Goal: Transaction & Acquisition: Purchase product/service

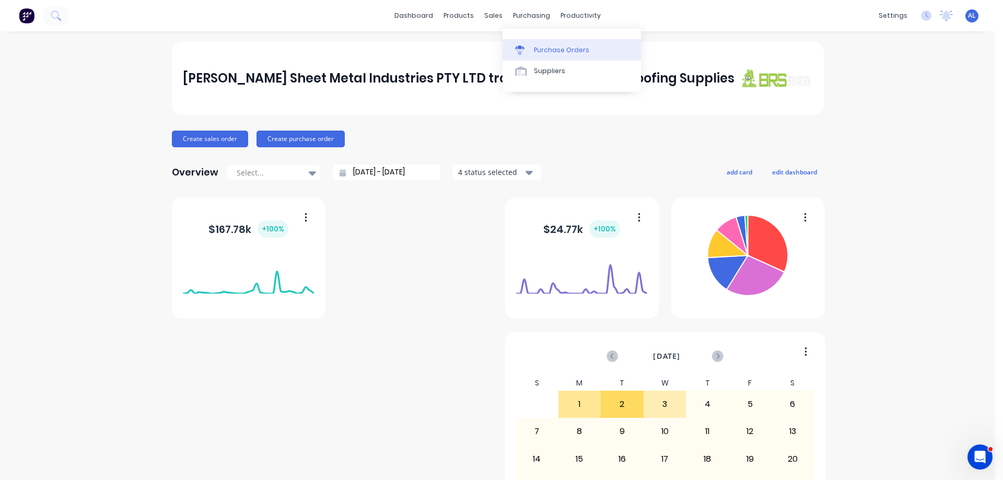
click at [563, 52] on div "Purchase Orders" at bounding box center [561, 49] width 55 height 9
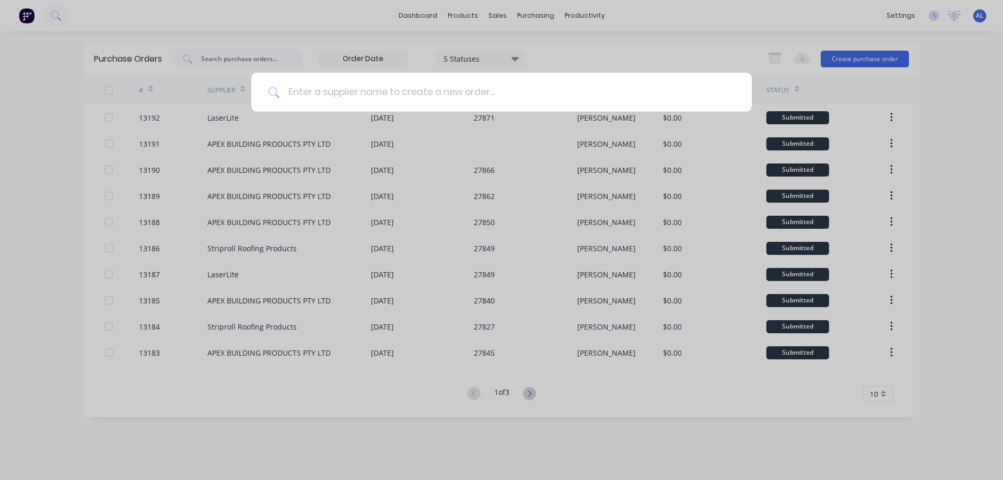
click at [353, 96] on input at bounding box center [506, 92] width 455 height 39
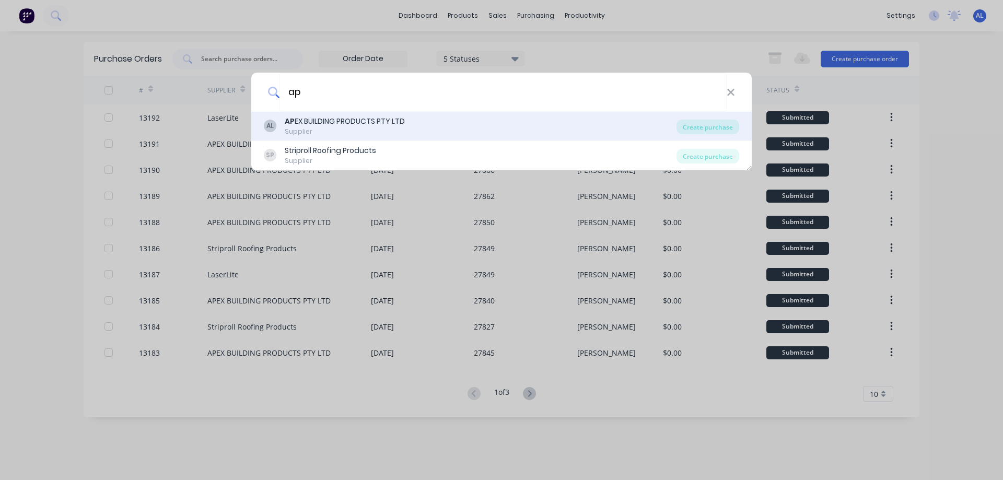
type input "ap"
click at [345, 127] on div "Supplier" at bounding box center [345, 131] width 120 height 9
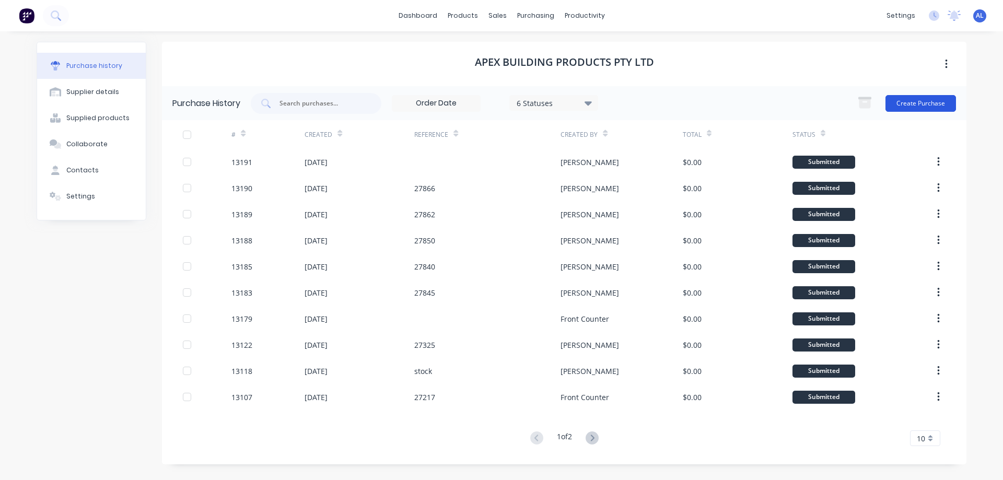
click at [914, 99] on button "Create Purchase" at bounding box center [920, 103] width 71 height 17
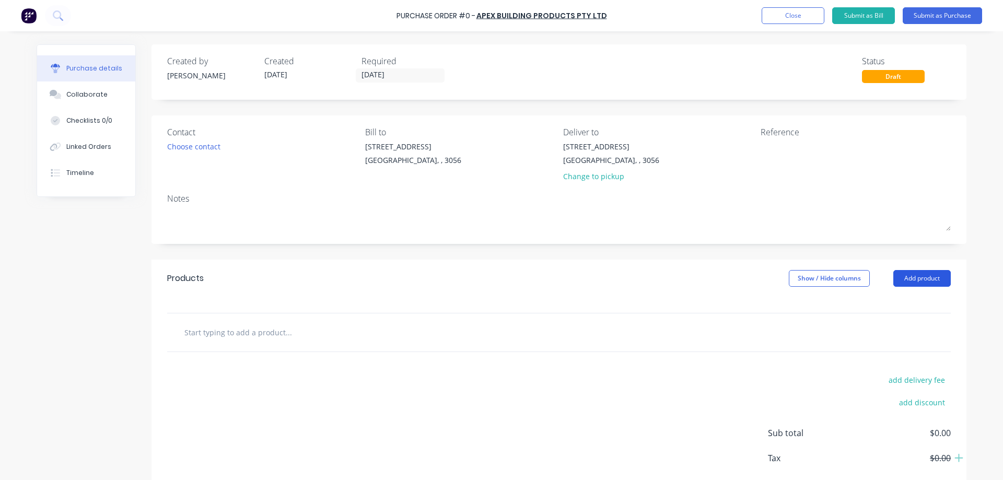
click at [918, 283] on button "Add product" at bounding box center [921, 278] width 57 height 17
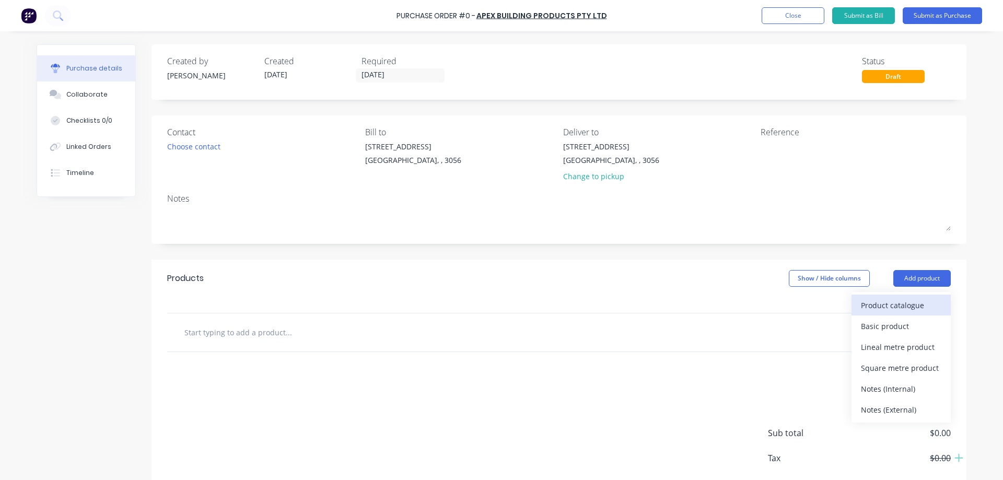
click at [921, 305] on div "Product catalogue" at bounding box center [901, 305] width 80 height 15
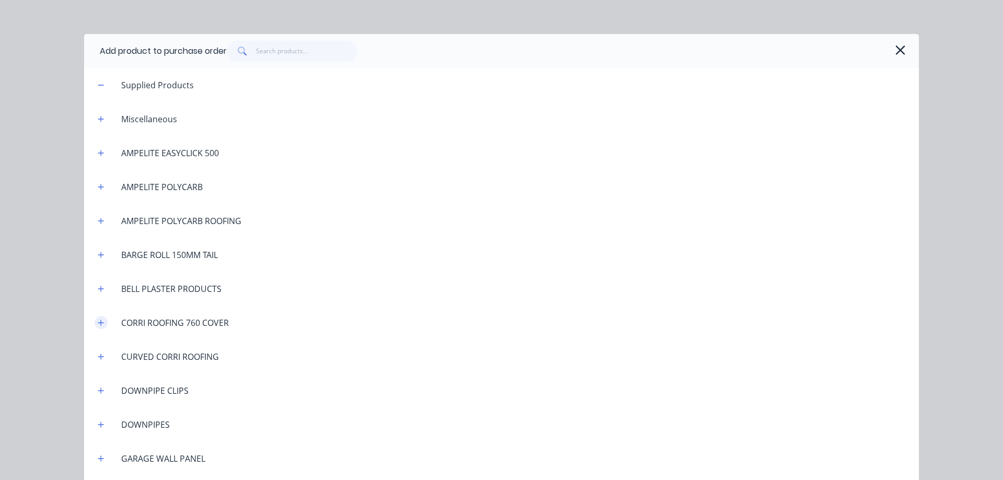
click at [99, 324] on icon "button" at bounding box center [101, 322] width 6 height 7
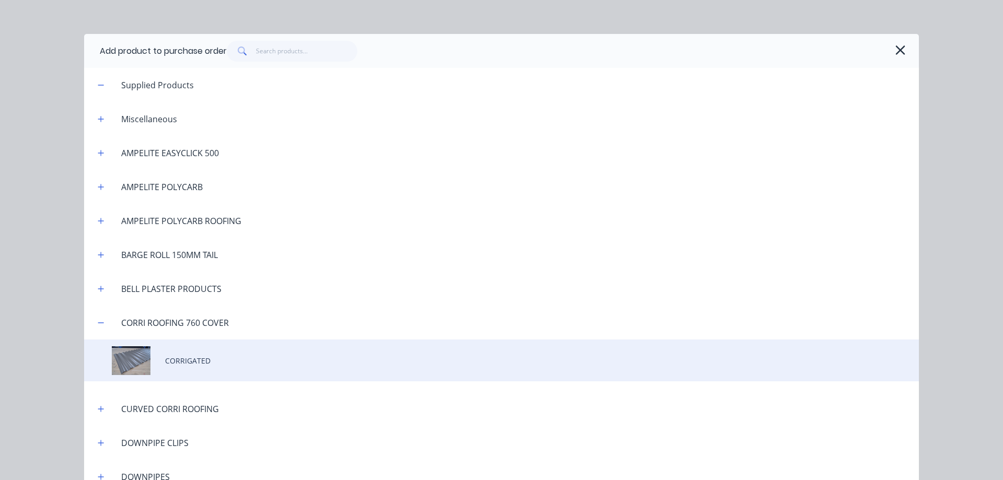
click at [190, 361] on div "CORRIGATED" at bounding box center [501, 360] width 835 height 42
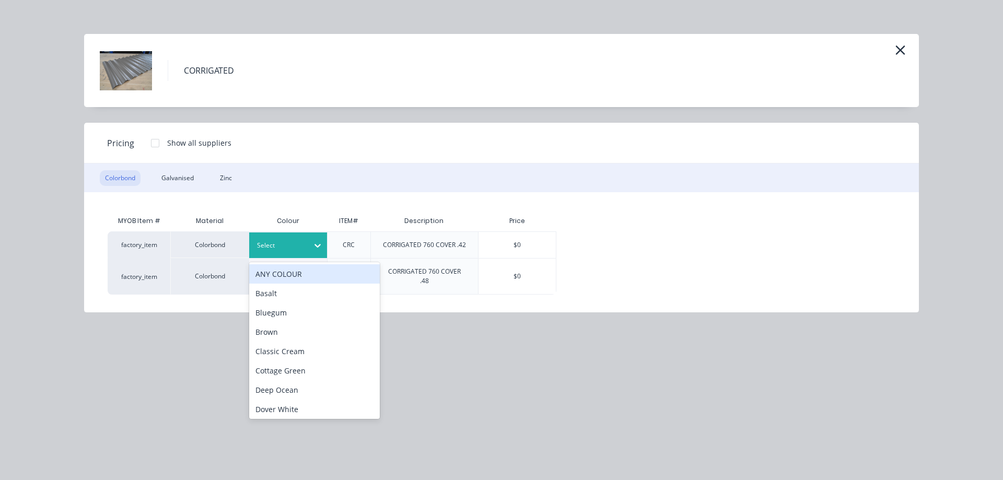
click at [315, 248] on icon at bounding box center [317, 245] width 10 height 10
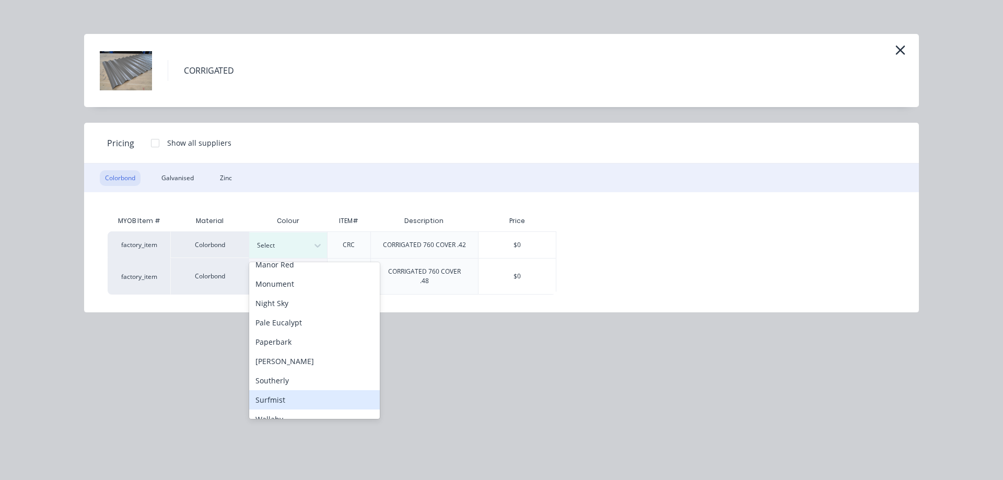
scroll to position [261, 0]
click at [289, 400] on div "Surfmist" at bounding box center [314, 399] width 131 height 19
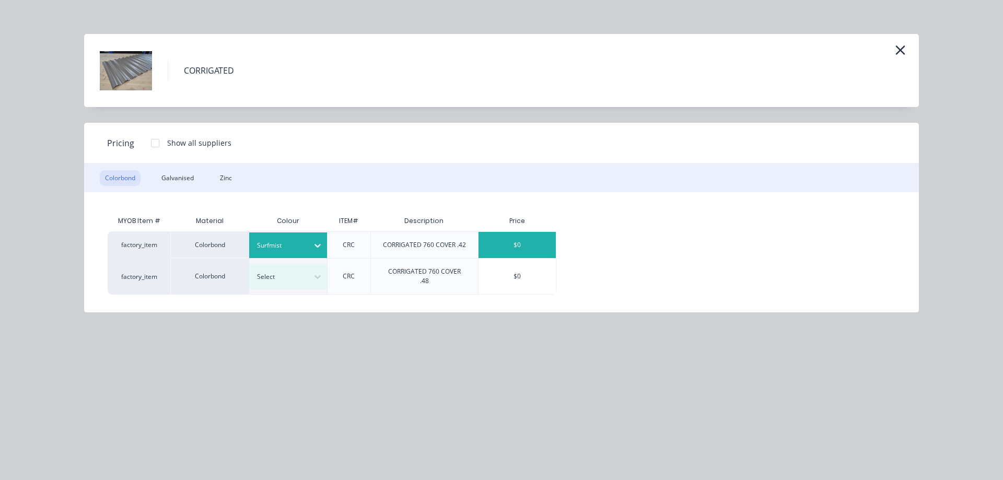
click at [521, 246] on div "$0" at bounding box center [516, 245] width 77 height 26
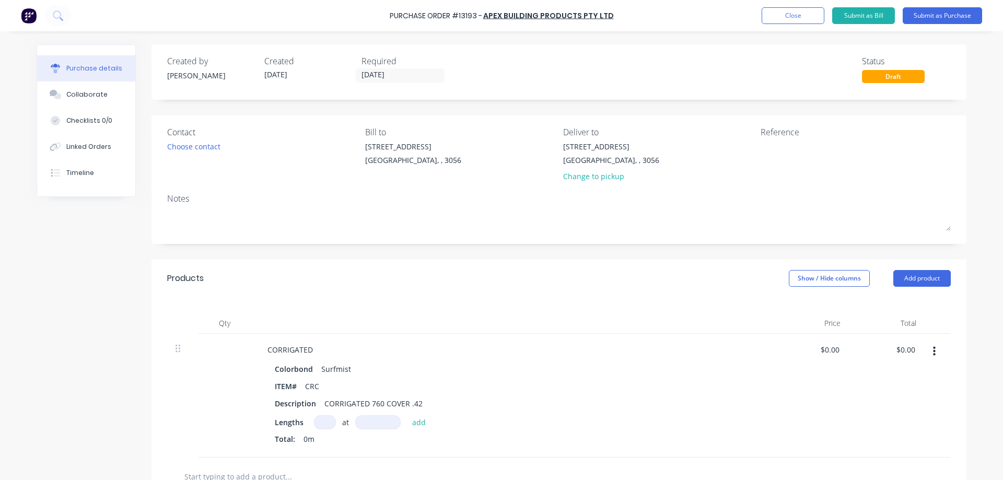
drag, startPoint x: 326, startPoint y: 426, endPoint x: 517, endPoint y: 340, distance: 209.7
click at [330, 423] on input at bounding box center [325, 422] width 22 height 14
type input "2"
type input "2200"
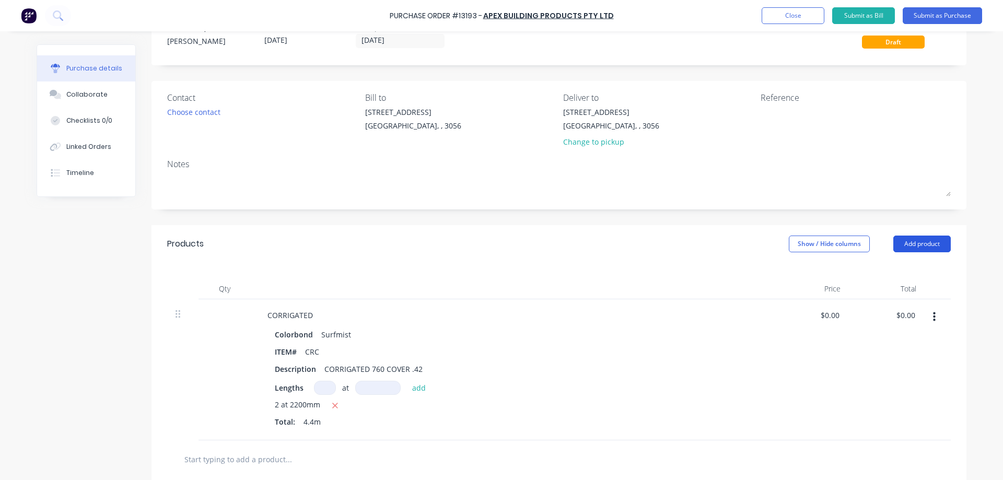
scroll to position [6, 0]
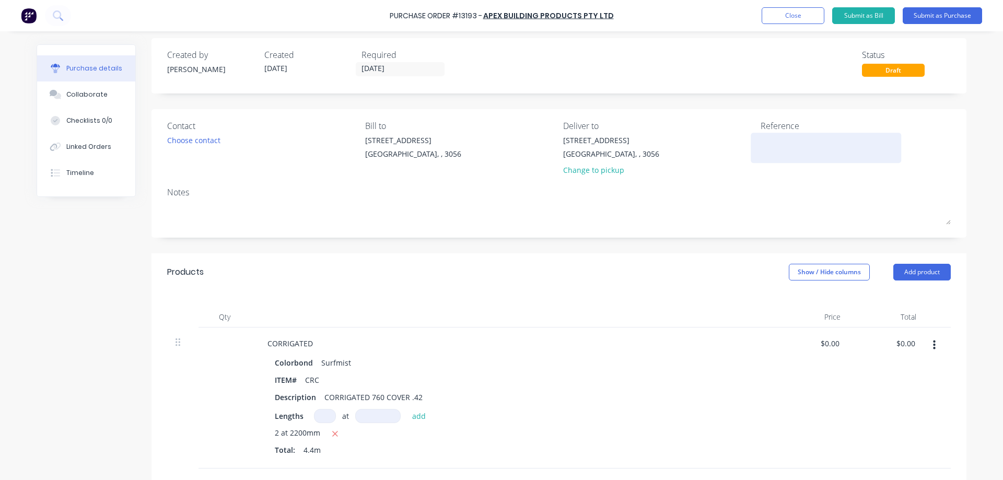
click at [779, 149] on textarea at bounding box center [825, 147] width 131 height 24
type textarea "stock"
type textarea "x"
type textarea "stock"
click at [207, 145] on div "Choose contact" at bounding box center [193, 140] width 53 height 11
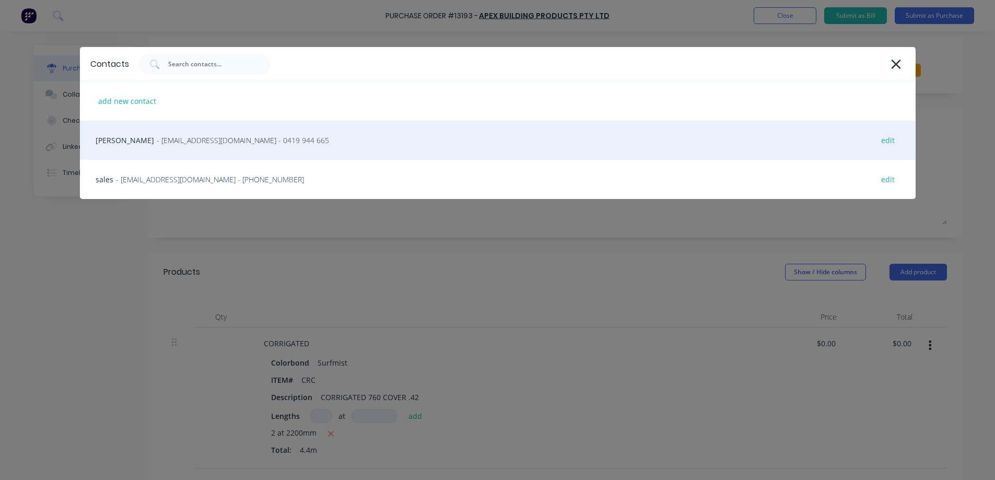
click at [209, 136] on span "- relliott@apexsteel.com.au - 0419 944 665" at bounding box center [243, 140] width 172 height 11
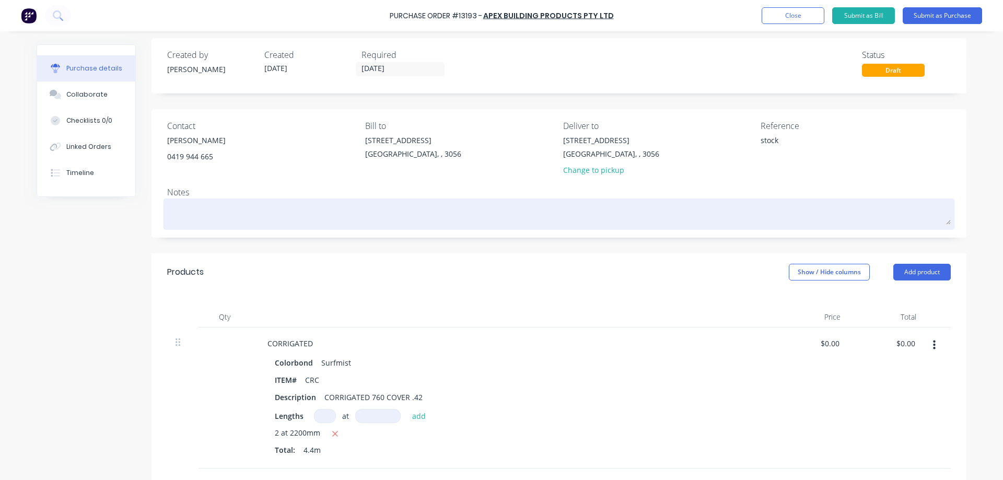
click at [233, 208] on textarea at bounding box center [558, 213] width 783 height 24
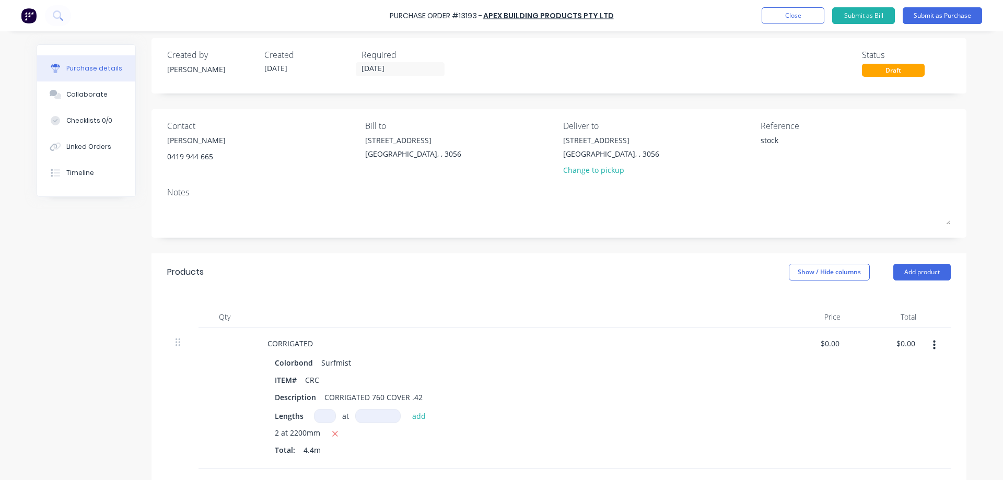
type textarea "x"
type textarea "u"
type textarea "x"
type textarea "ur"
type textarea "x"
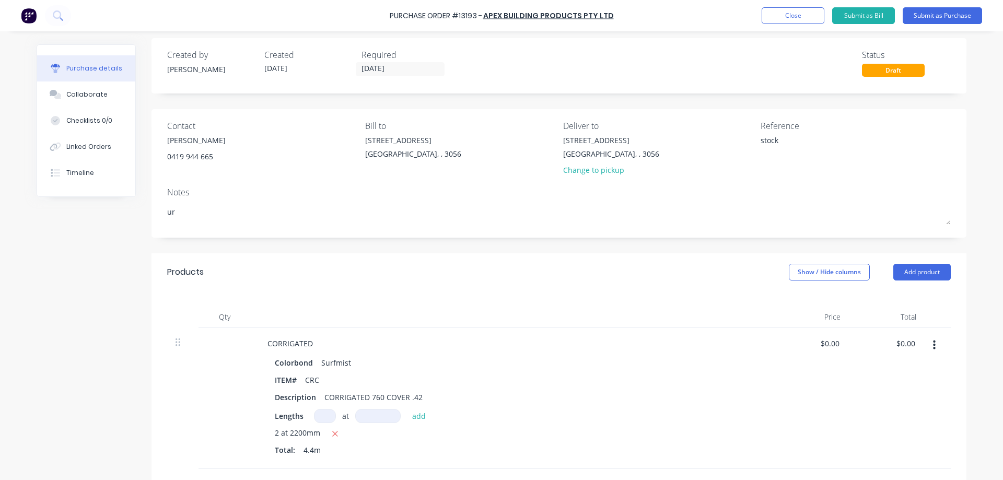
type textarea "urg"
type textarea "x"
type textarea "urge"
type textarea "x"
type textarea "urgen"
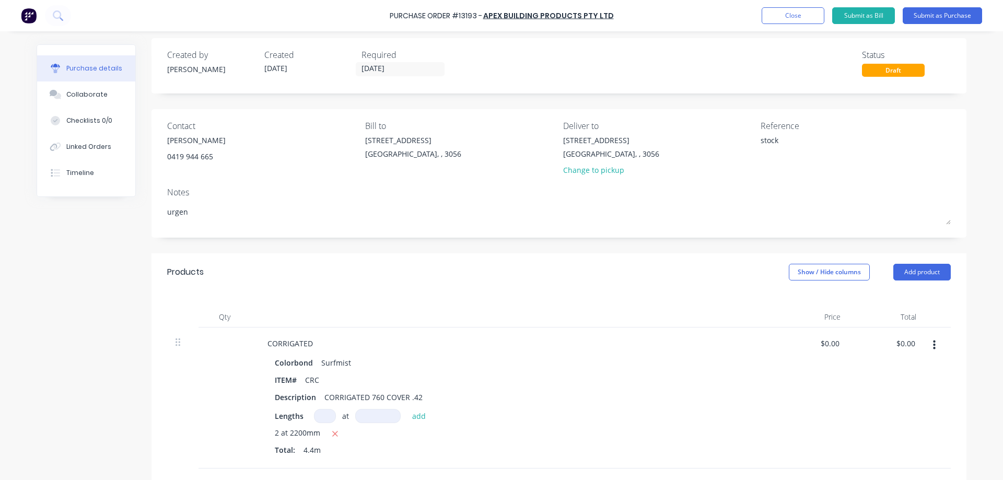
type textarea "x"
type textarea "urgent"
type textarea "x"
type textarea "urgent"
click at [953, 16] on button "Submit as Purchase" at bounding box center [941, 15] width 79 height 17
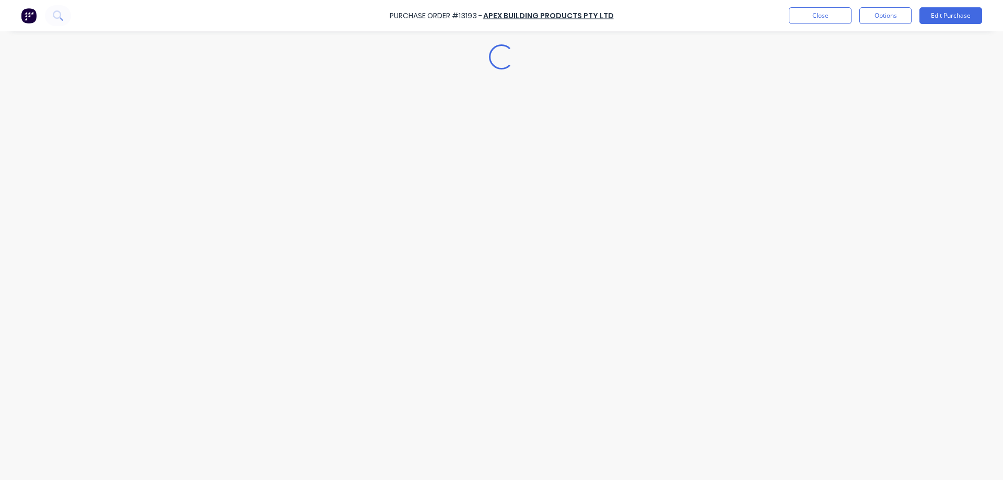
scroll to position [0, 0]
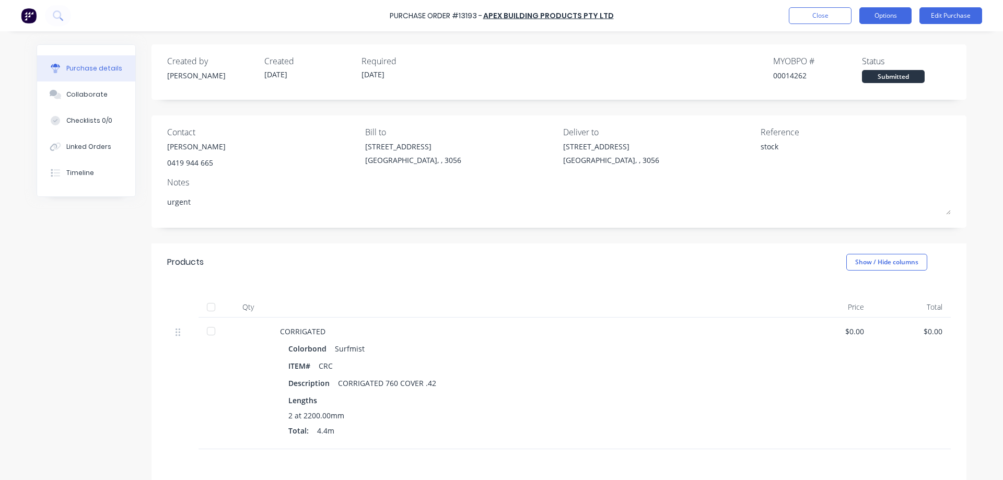
click at [897, 17] on button "Options" at bounding box center [885, 15] width 52 height 17
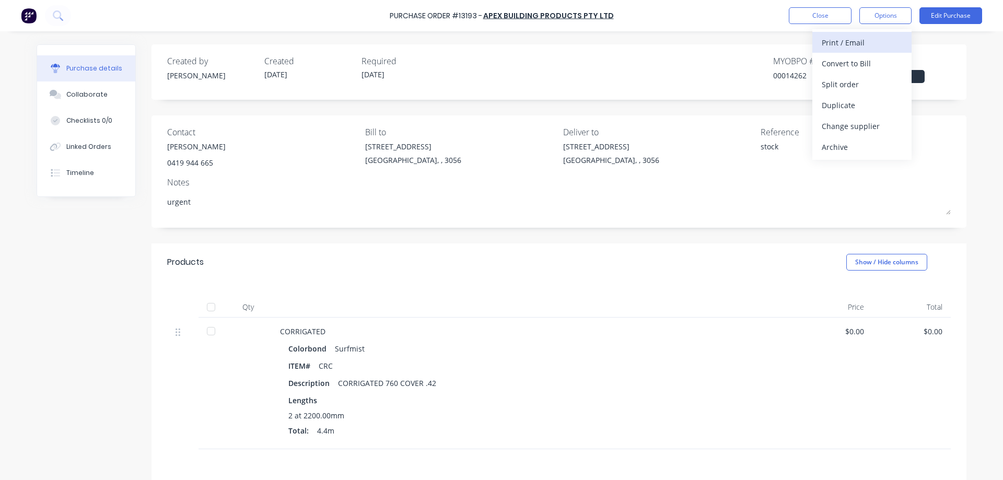
click at [849, 39] on div "Print / Email" at bounding box center [861, 42] width 80 height 15
click at [848, 76] on button "Without pricing" at bounding box center [861, 84] width 99 height 21
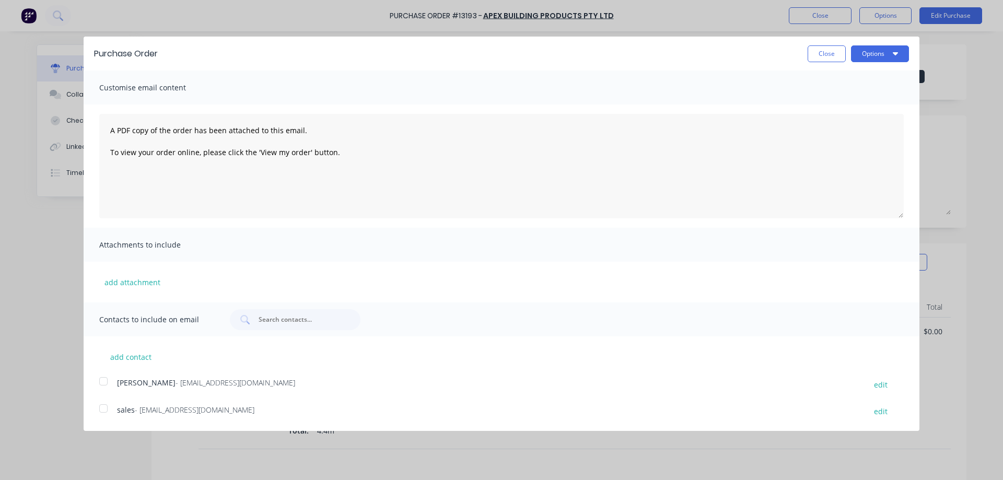
click at [104, 380] on div at bounding box center [103, 381] width 21 height 21
drag, startPoint x: 104, startPoint y: 409, endPoint x: 513, endPoint y: 246, distance: 440.4
click at [106, 408] on div at bounding box center [103, 408] width 21 height 21
click at [882, 54] on button "Options" at bounding box center [880, 53] width 58 height 17
click at [839, 104] on div "Email" at bounding box center [859, 100] width 80 height 15
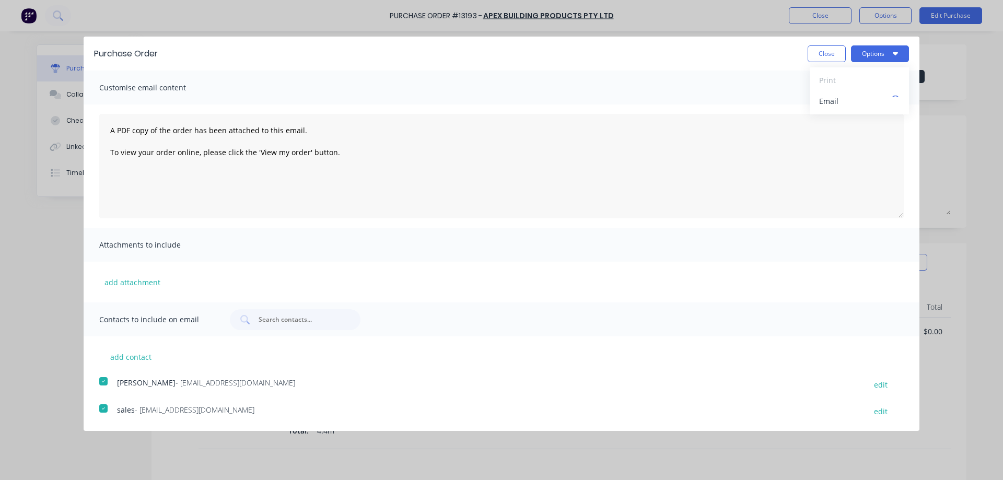
type textarea "x"
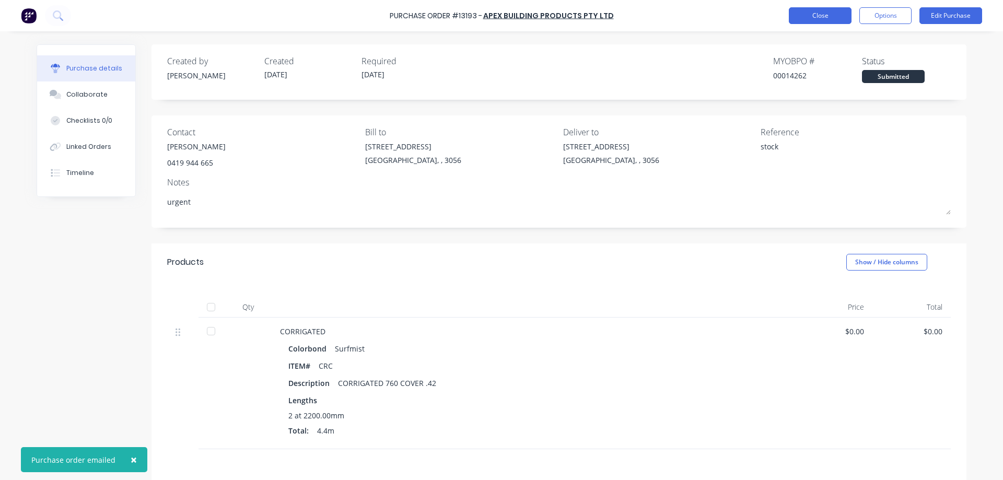
click at [807, 14] on button "Close" at bounding box center [820, 15] width 63 height 17
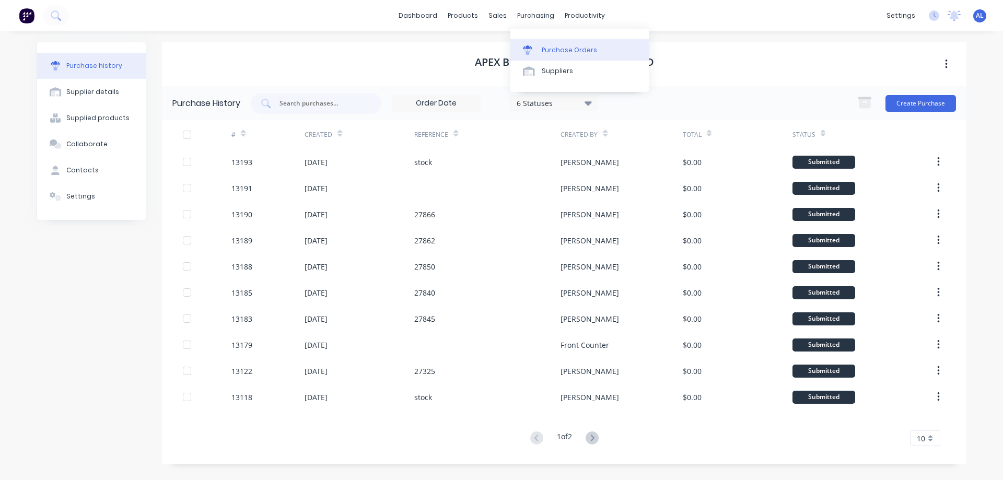
click at [553, 46] on div "Purchase Orders" at bounding box center [569, 49] width 55 height 9
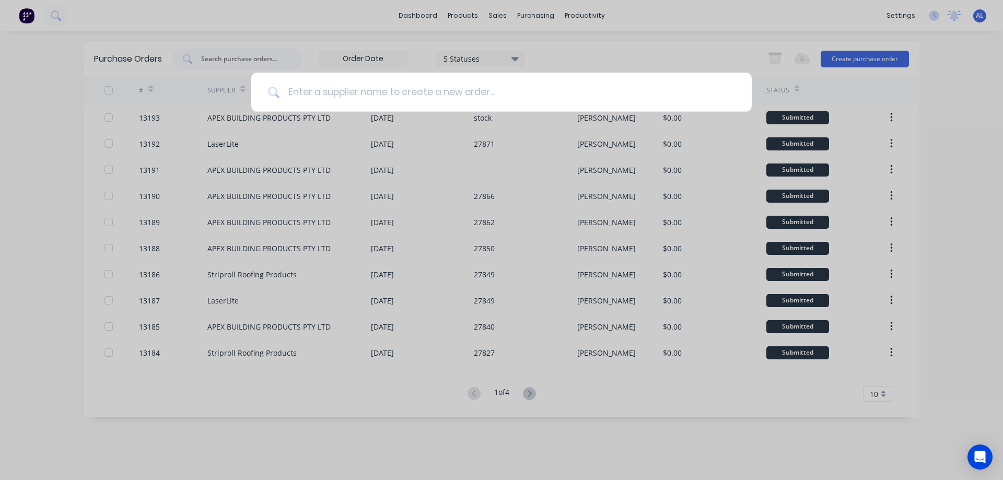
click at [388, 98] on input at bounding box center [506, 92] width 455 height 39
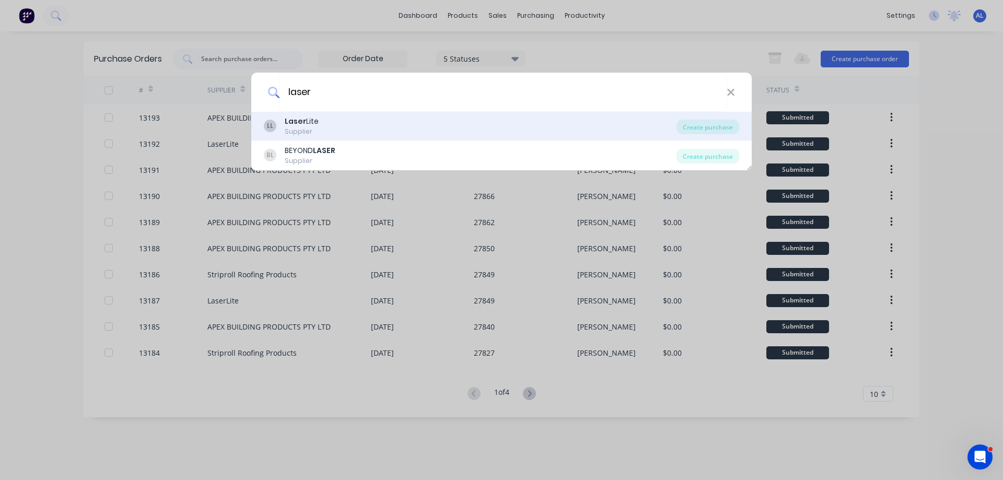
type input "laser"
click at [360, 115] on div "LL Laser Lite Supplier Create purchase" at bounding box center [501, 126] width 500 height 29
click at [359, 125] on div "LL Laser Lite Supplier" at bounding box center [470, 126] width 413 height 20
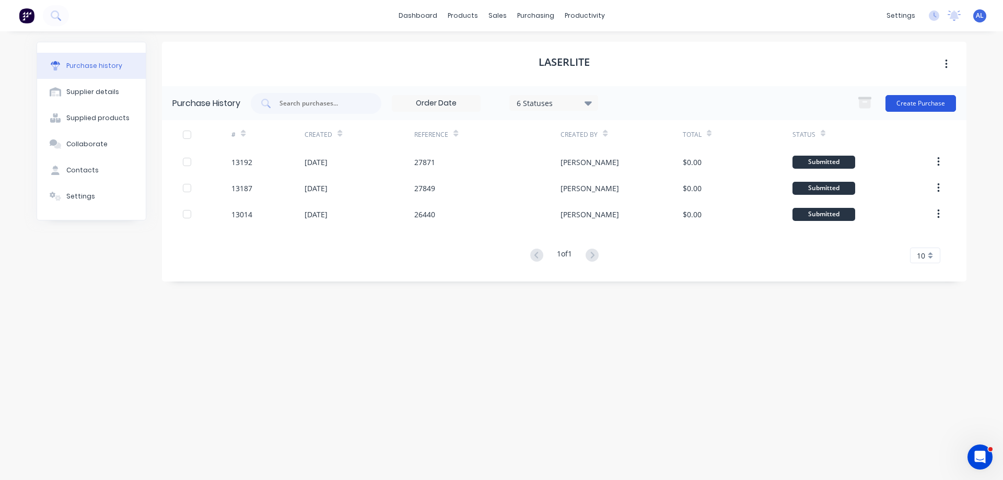
click at [913, 105] on button "Create Purchase" at bounding box center [920, 103] width 71 height 17
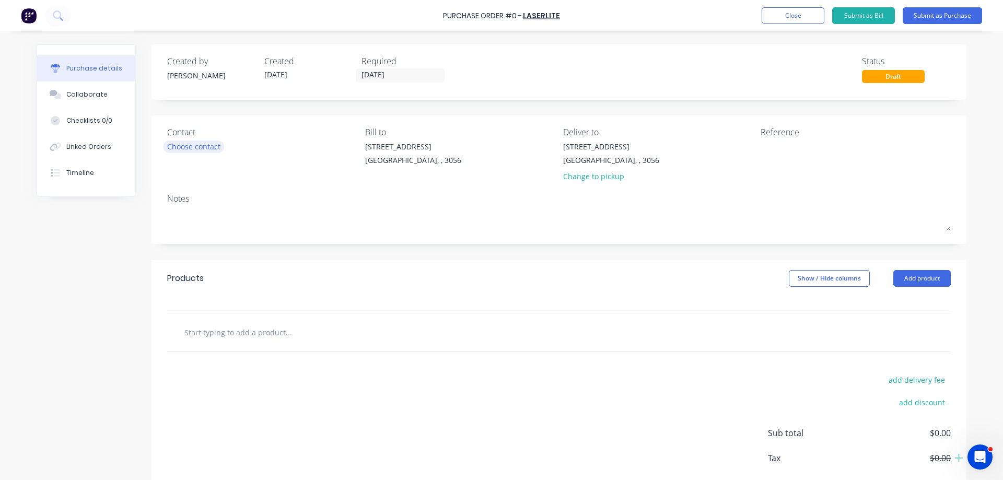
click at [195, 148] on div "Choose contact" at bounding box center [193, 146] width 53 height 11
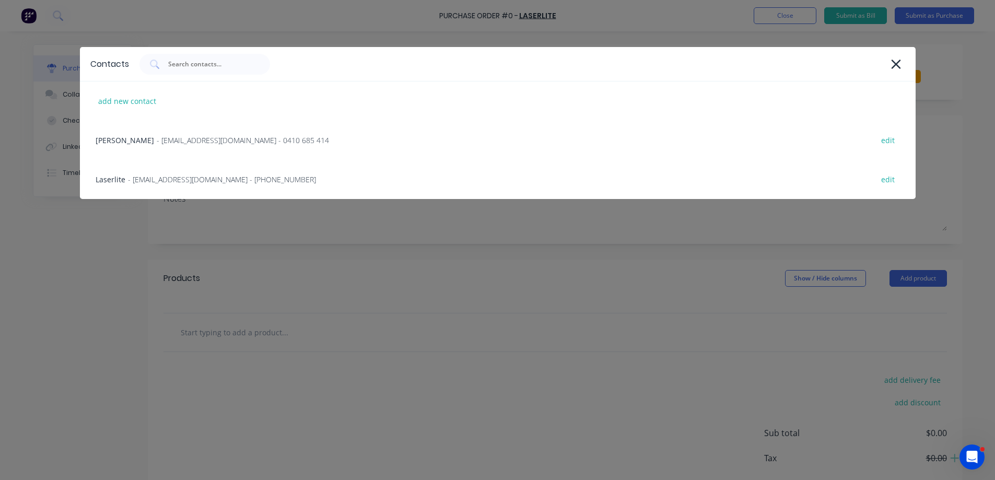
drag, startPoint x: 180, startPoint y: 179, endPoint x: 239, endPoint y: 168, distance: 59.5
click at [181, 179] on span "- OrdersMelbourne@laserlite.com.au - (03) 8791 8000" at bounding box center [222, 179] width 188 height 11
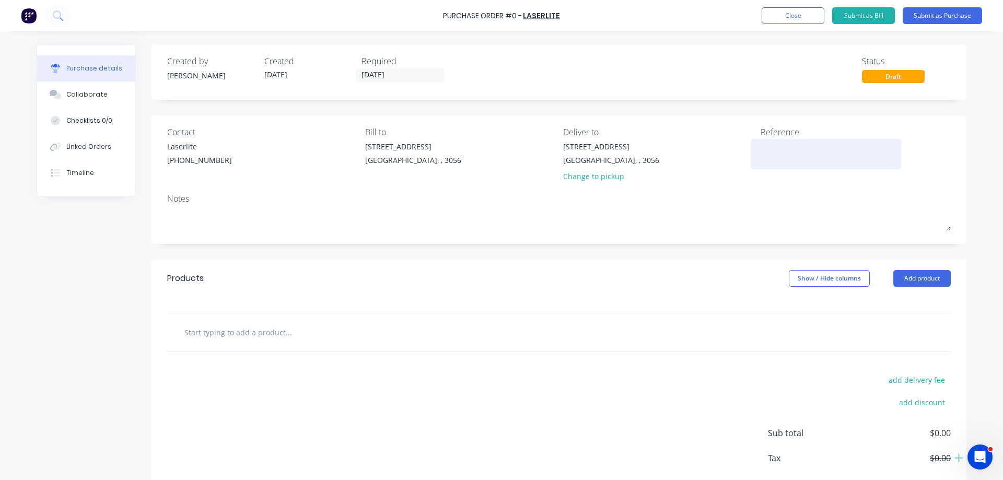
click at [789, 148] on textarea at bounding box center [825, 153] width 131 height 24
type textarea "x"
type textarea "s"
type textarea "x"
type textarea "st"
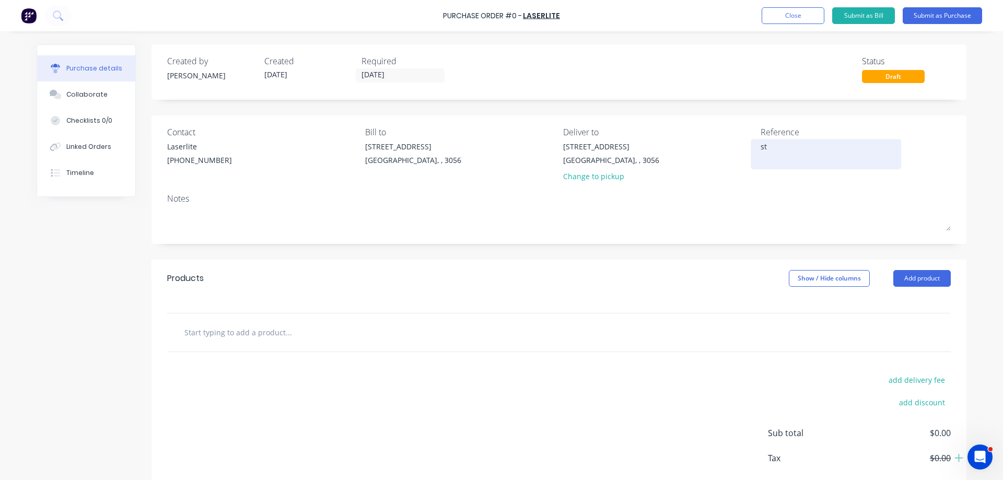
type textarea "x"
type textarea "sto"
type textarea "x"
type textarea "stoc"
type textarea "x"
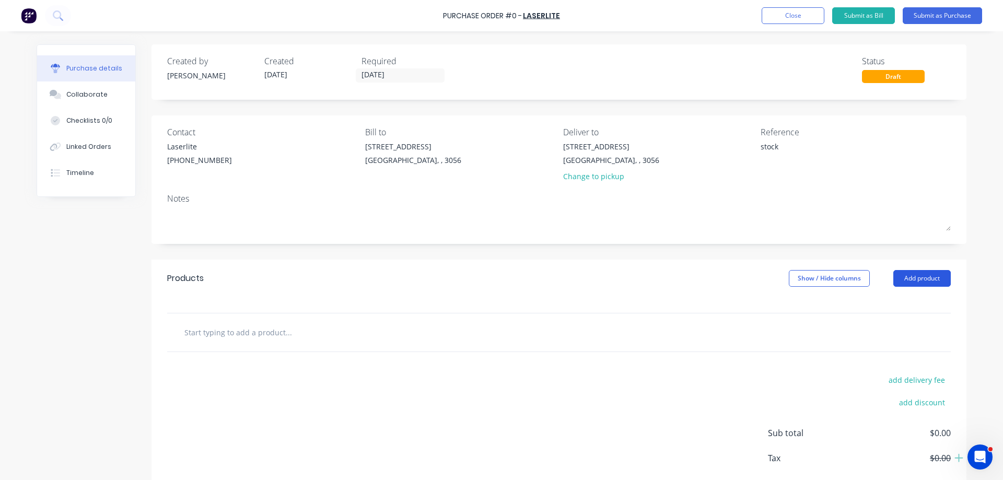
type textarea "stock"
type textarea "x"
type textarea "stock"
drag, startPoint x: 913, startPoint y: 278, endPoint x: 902, endPoint y: 281, distance: 11.4
click at [911, 279] on button "Add product" at bounding box center [921, 278] width 57 height 17
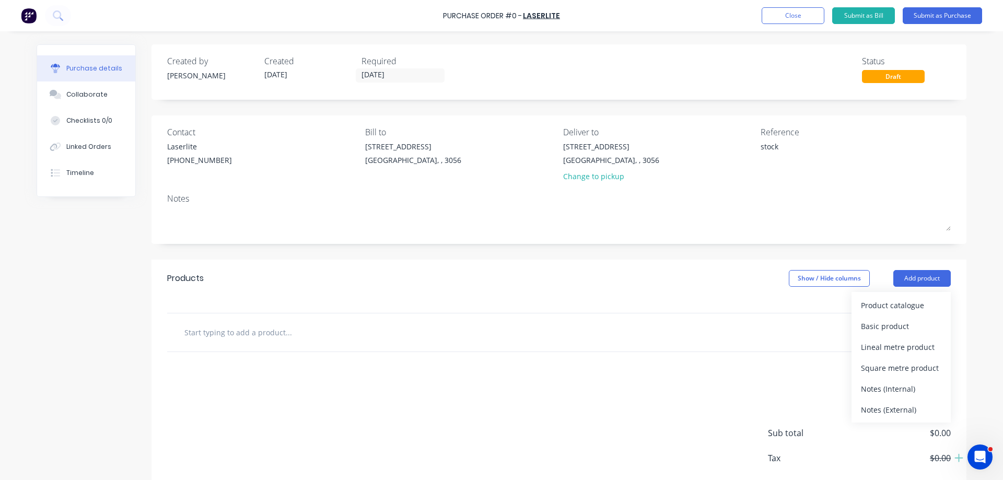
click at [269, 346] on div at bounding box center [558, 332] width 783 height 38
click at [898, 306] on div "Product catalogue" at bounding box center [901, 305] width 80 height 15
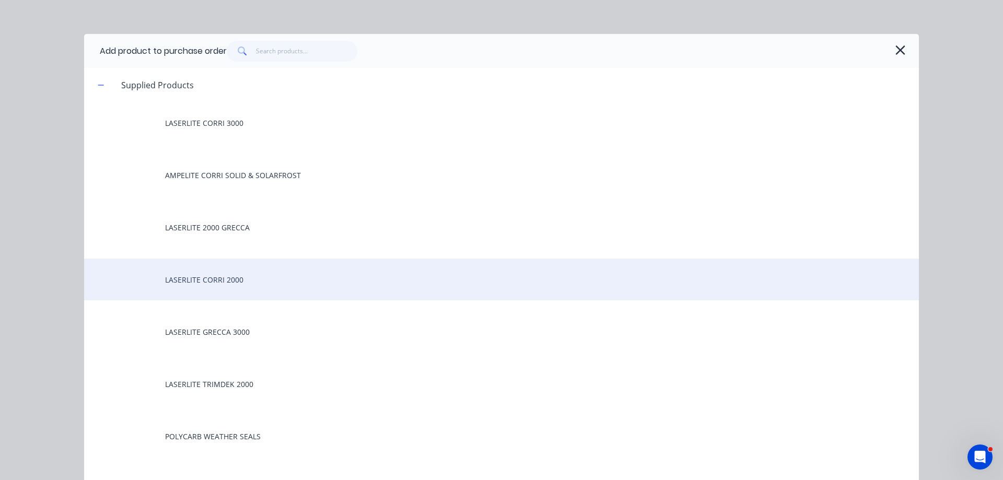
click at [214, 282] on div "LASERLITE CORRI 2000" at bounding box center [501, 280] width 835 height 42
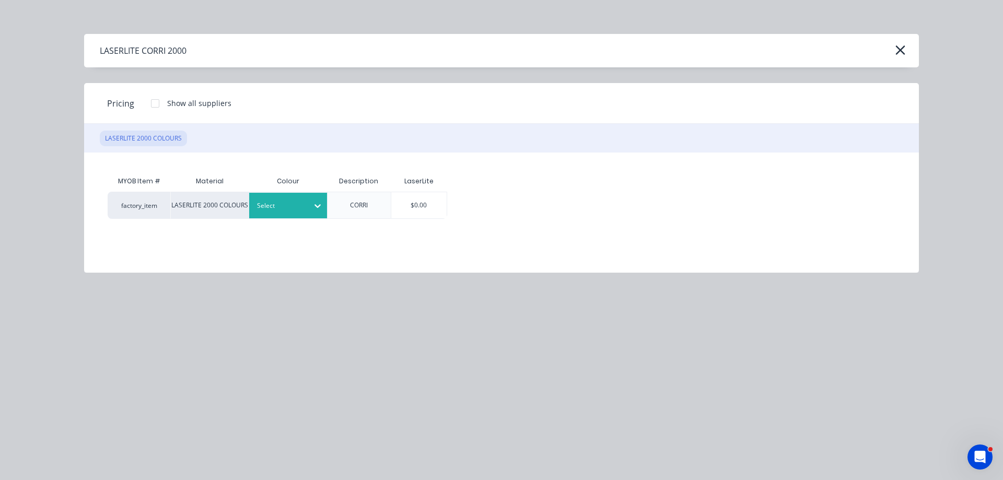
click at [325, 208] on div at bounding box center [317, 205] width 19 height 17
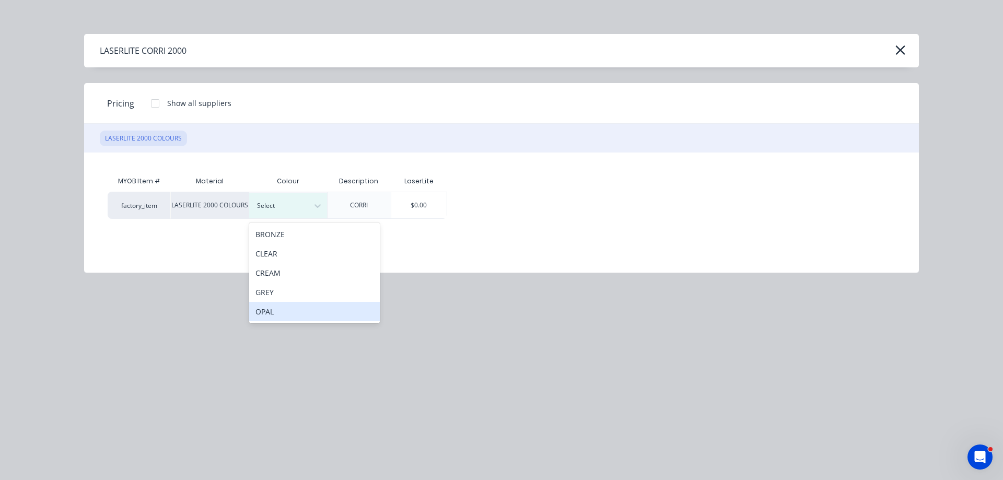
click at [274, 312] on div "OPAL" at bounding box center [314, 311] width 131 height 19
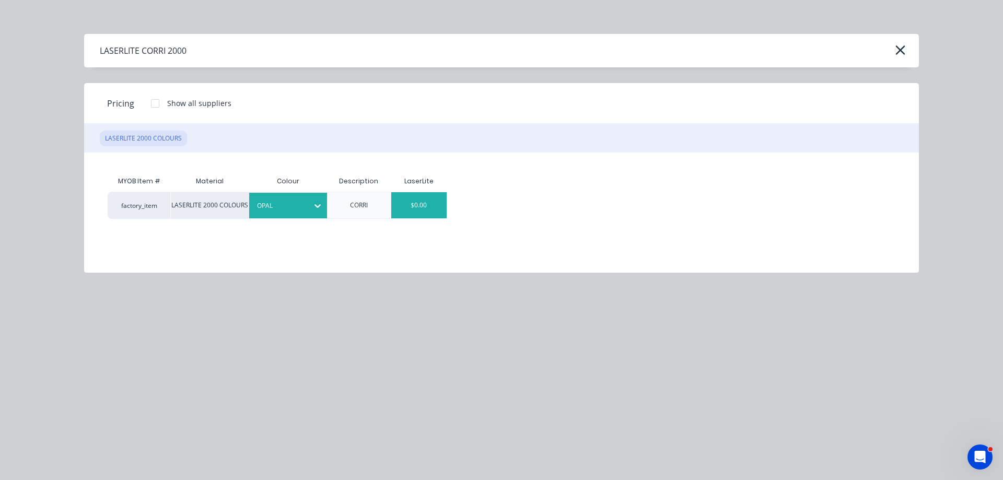
click at [414, 202] on div "$0.00" at bounding box center [419, 205] width 56 height 26
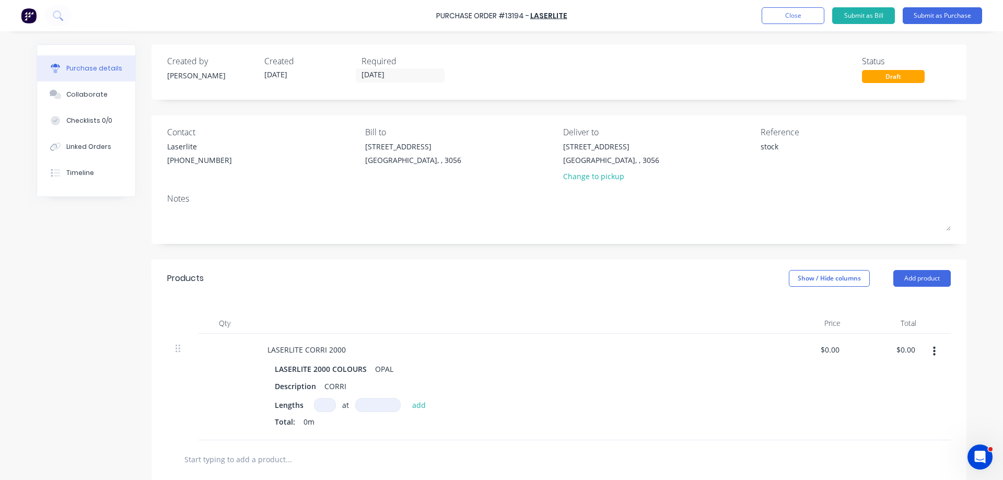
drag, startPoint x: 321, startPoint y: 407, endPoint x: 550, endPoint y: 281, distance: 260.8
click at [327, 402] on input at bounding box center [325, 405] width 22 height 14
type textarea "x"
type input "2"
type textarea "x"
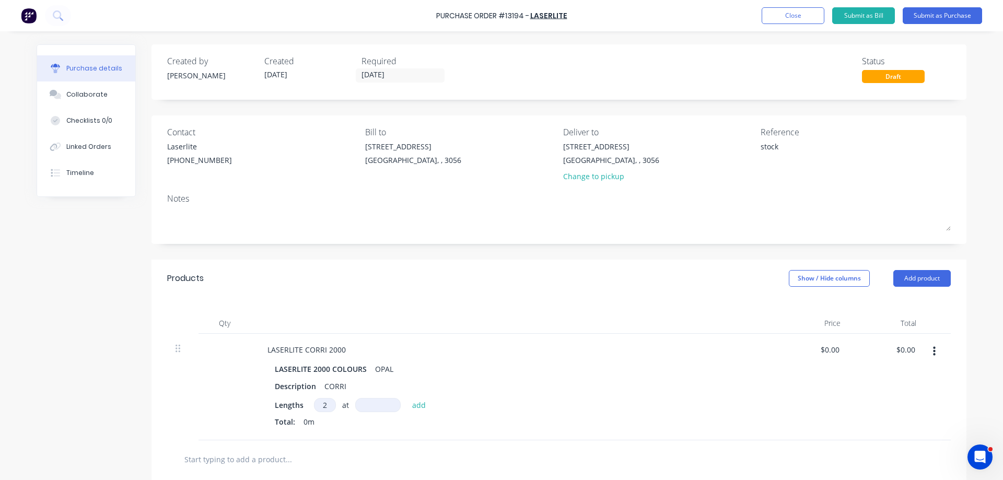
type input "2"
type textarea "x"
type input "2"
type textarea "x"
type input "22"
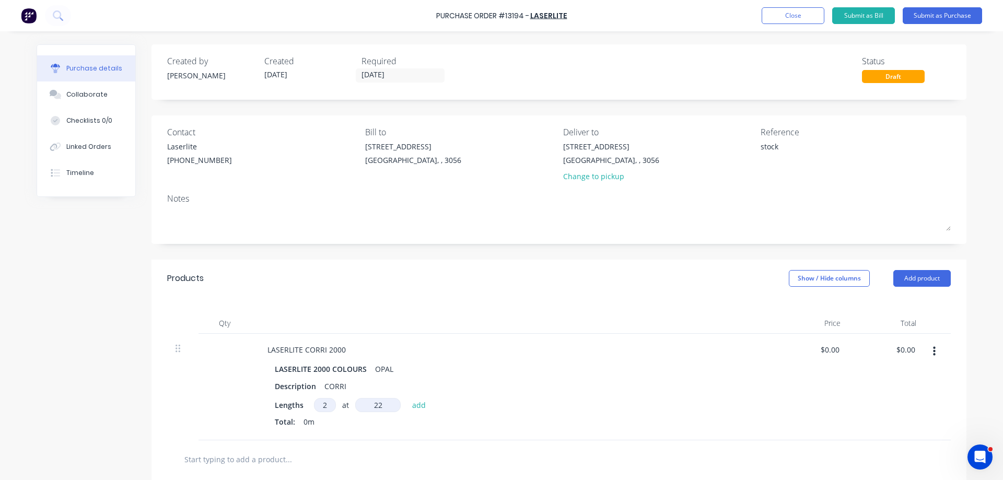
type textarea "x"
type input "220"
type textarea "x"
type input "2200"
type textarea "x"
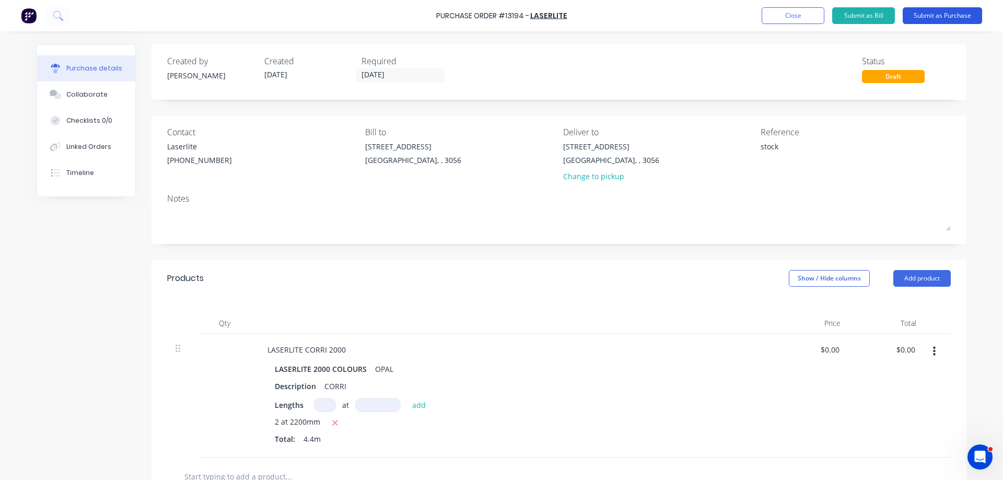
click at [935, 16] on button "Submit as Purchase" at bounding box center [941, 15] width 79 height 17
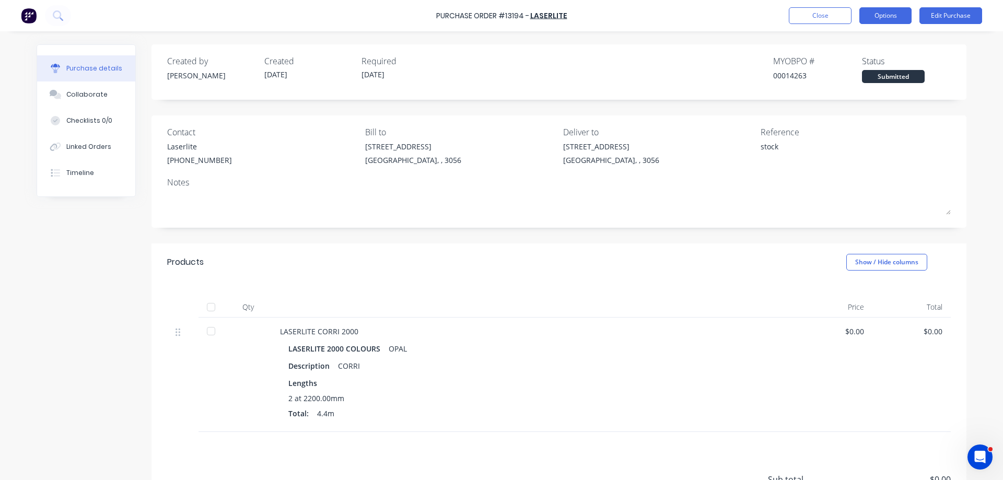
click at [888, 21] on button "Options" at bounding box center [885, 15] width 52 height 17
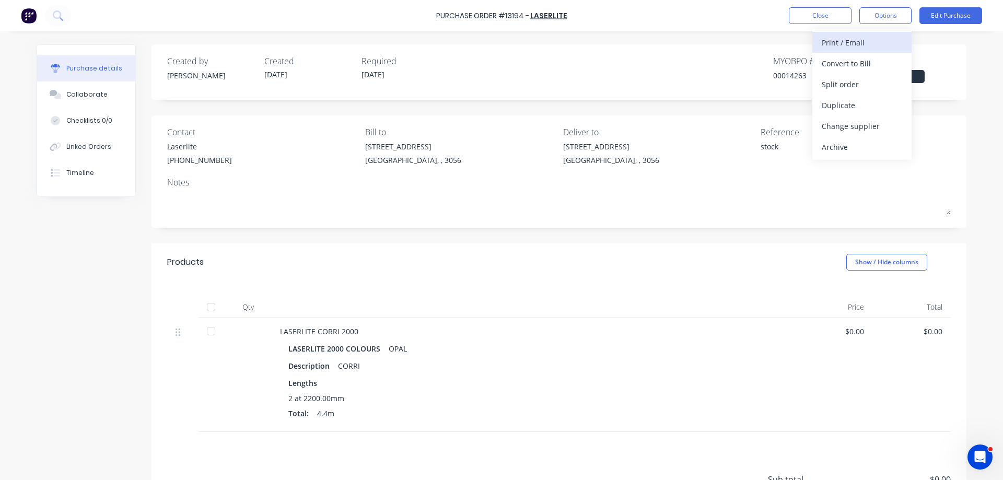
click at [861, 43] on div "Print / Email" at bounding box center [861, 42] width 80 height 15
click at [866, 85] on div "Without pricing" at bounding box center [861, 84] width 80 height 15
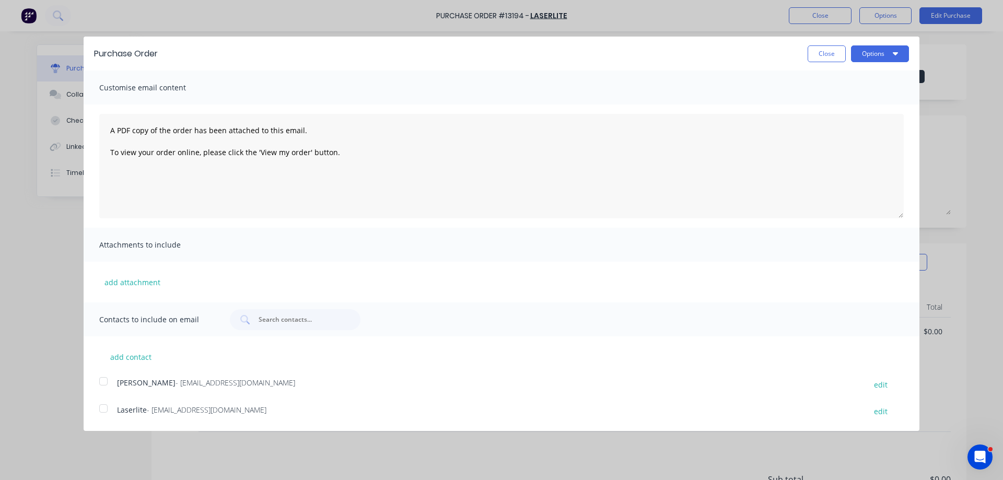
click at [104, 408] on div at bounding box center [103, 408] width 21 height 21
click at [897, 55] on icon "button" at bounding box center [895, 53] width 5 height 8
click at [866, 102] on div "Email" at bounding box center [859, 100] width 80 height 15
type textarea "x"
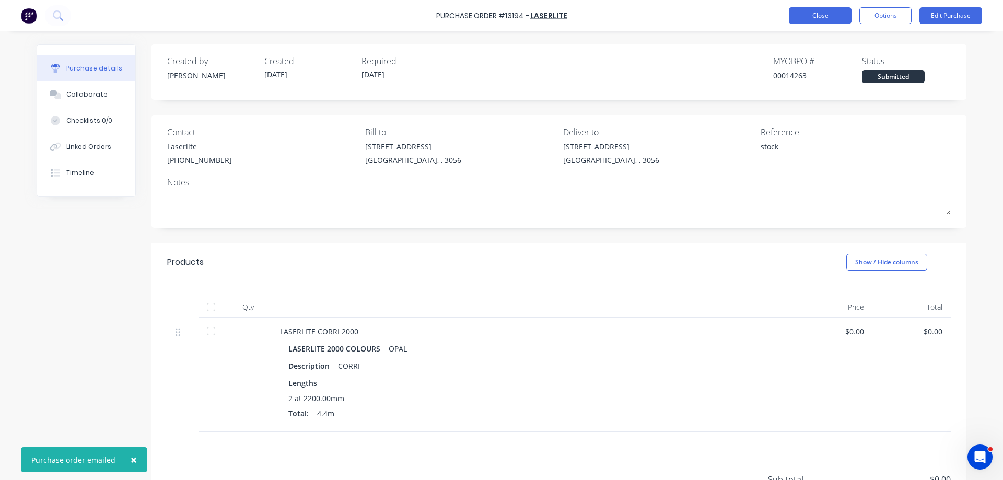
click at [829, 16] on button "Close" at bounding box center [820, 15] width 63 height 17
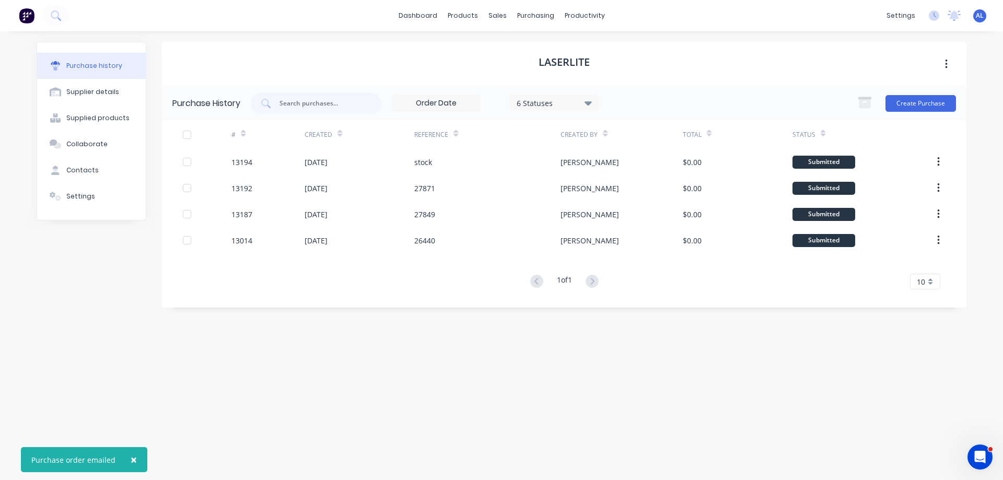
click at [24, 17] on img at bounding box center [27, 16] width 16 height 16
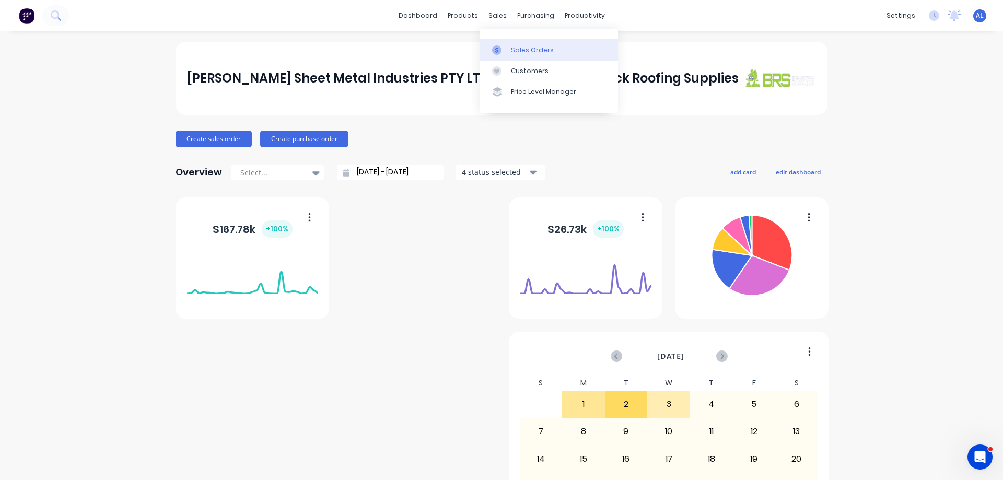
click at [521, 46] on div "Sales Orders" at bounding box center [532, 49] width 43 height 9
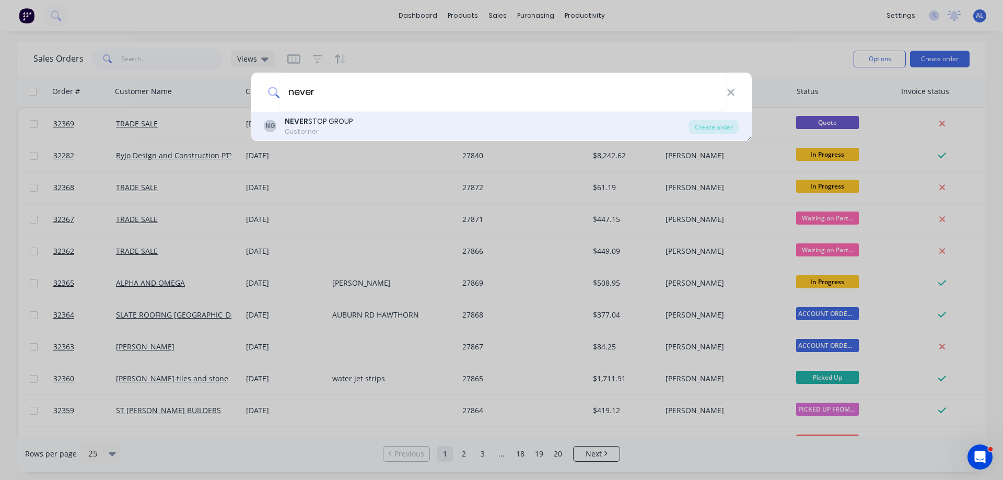
type input "never"
click at [337, 127] on div "Customer" at bounding box center [319, 131] width 68 height 9
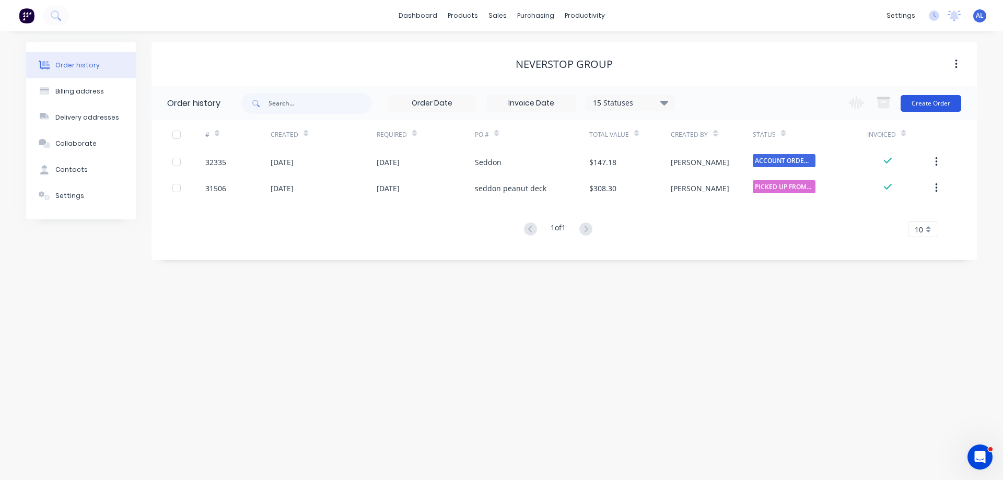
click at [921, 102] on button "Create Order" at bounding box center [930, 103] width 61 height 17
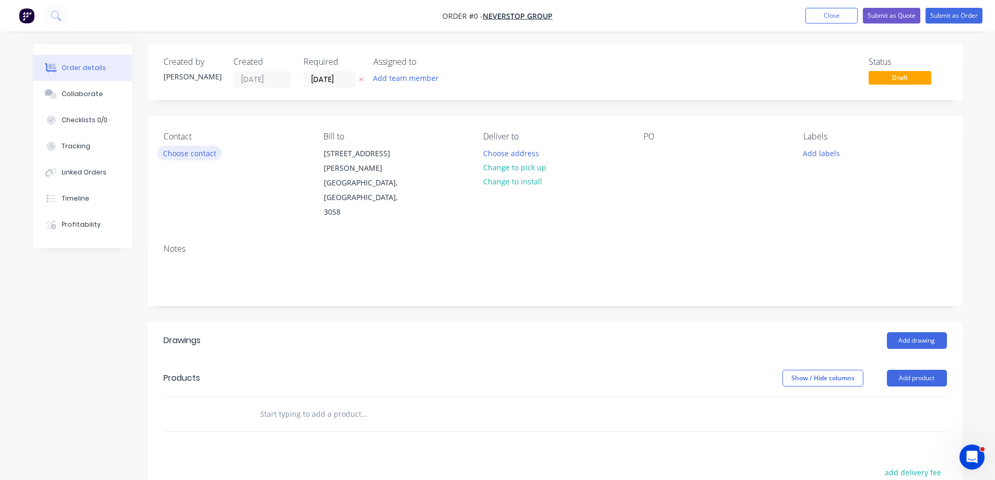
click at [203, 159] on button "Choose contact" at bounding box center [189, 153] width 64 height 14
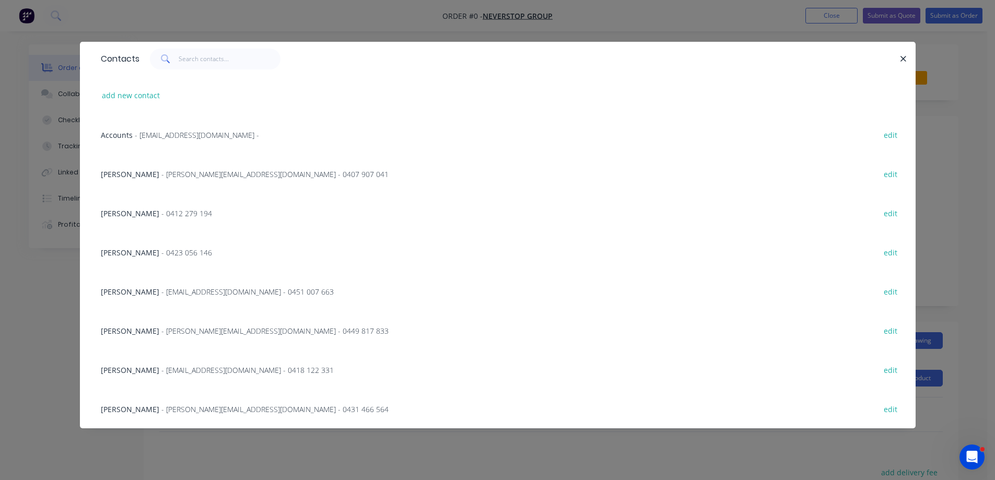
click at [179, 369] on span "- phil@neverstop.com.au - 0418 122 331" at bounding box center [247, 370] width 172 height 10
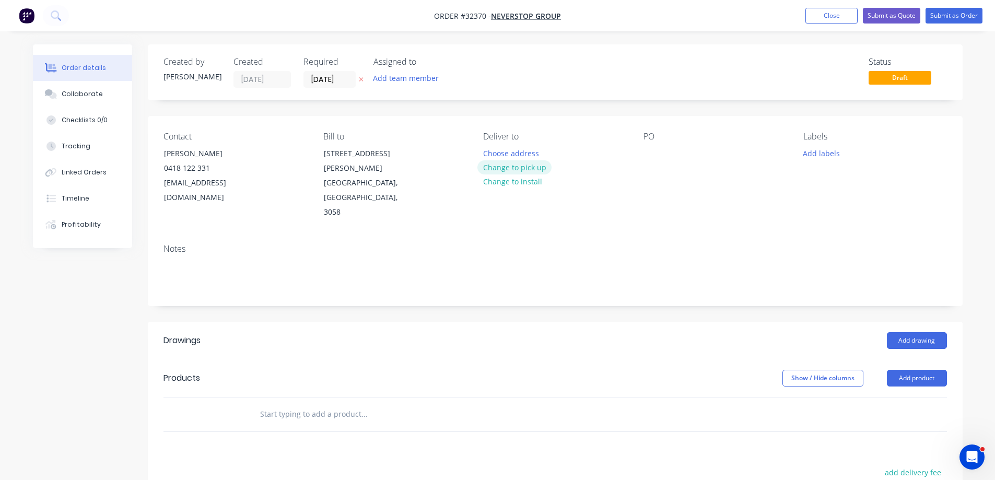
click at [532, 168] on button "Change to pick up" at bounding box center [514, 167] width 74 height 14
click at [659, 149] on div at bounding box center [651, 153] width 17 height 15
click at [921, 332] on button "Add drawing" at bounding box center [917, 340] width 60 height 17
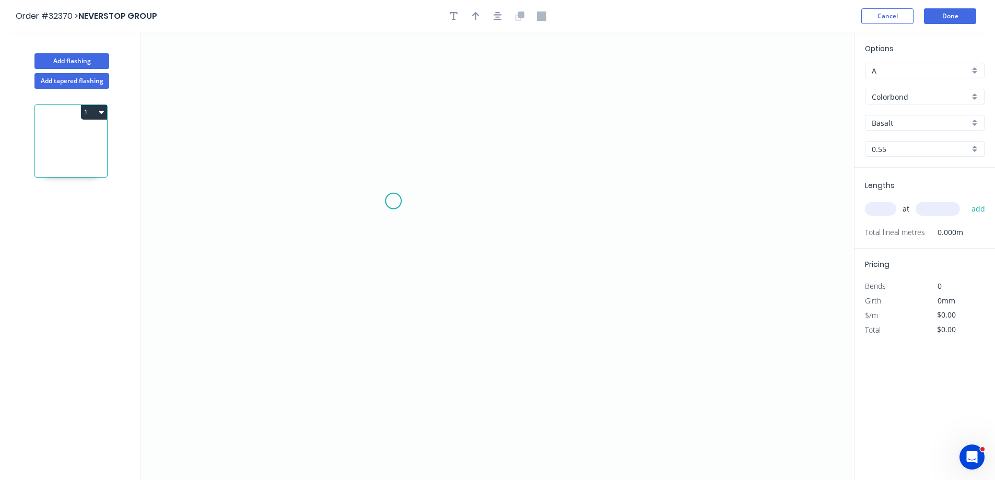
click at [393, 201] on icon "0" at bounding box center [497, 256] width 713 height 448
click at [589, 199] on icon "0" at bounding box center [497, 256] width 713 height 448
click at [493, 214] on tspan "?" at bounding box center [491, 211] width 5 height 17
click at [977, 95] on div "Colorbond" at bounding box center [925, 97] width 120 height 16
type input "$21.30"
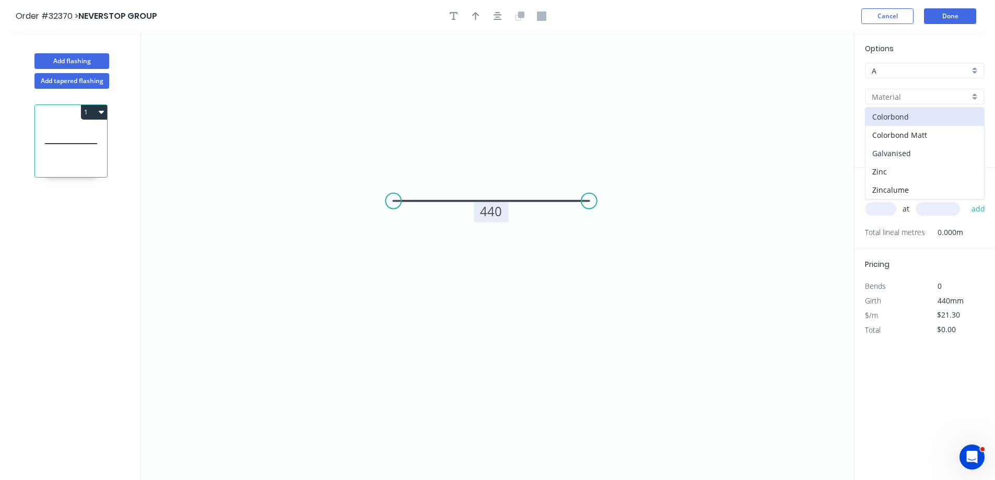
click at [922, 153] on div "Galvanised" at bounding box center [924, 153] width 119 height 18
type input "Galvanised"
type input "$35.02"
click at [878, 212] on input "text" at bounding box center [880, 209] width 31 height 14
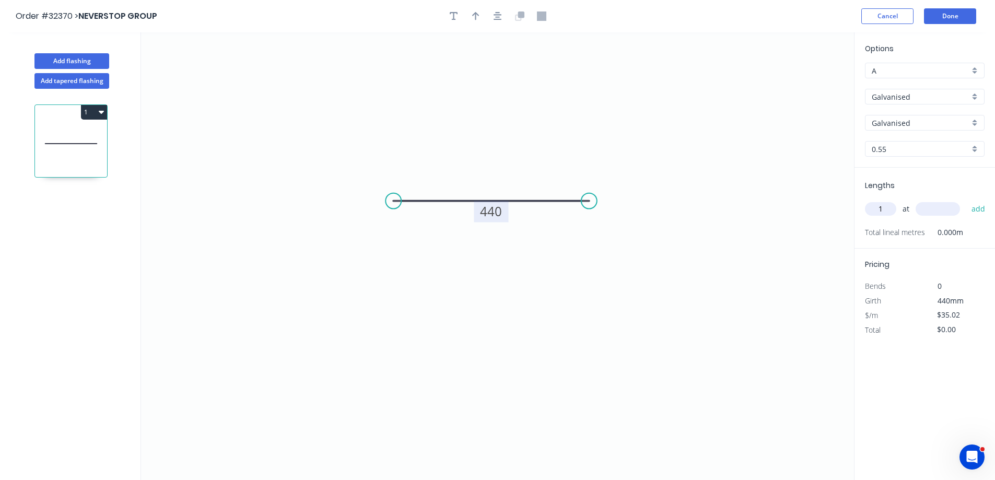
type input "1"
type input "1700"
click at [966, 200] on button "add" at bounding box center [978, 209] width 25 height 18
type input "$59.53"
type input "2"
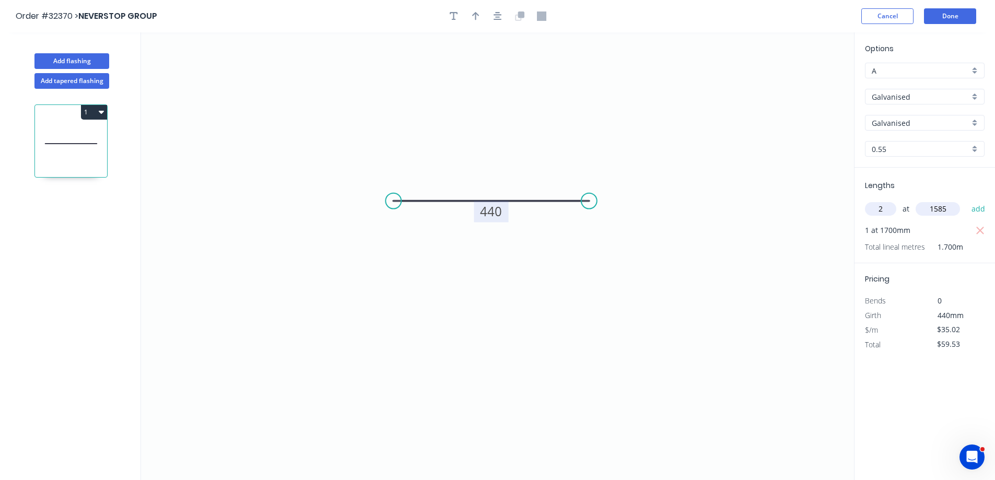
type input "1585"
click at [966, 200] on button "add" at bounding box center [978, 209] width 25 height 18
type input "$170.55"
type input "1"
type input "1300"
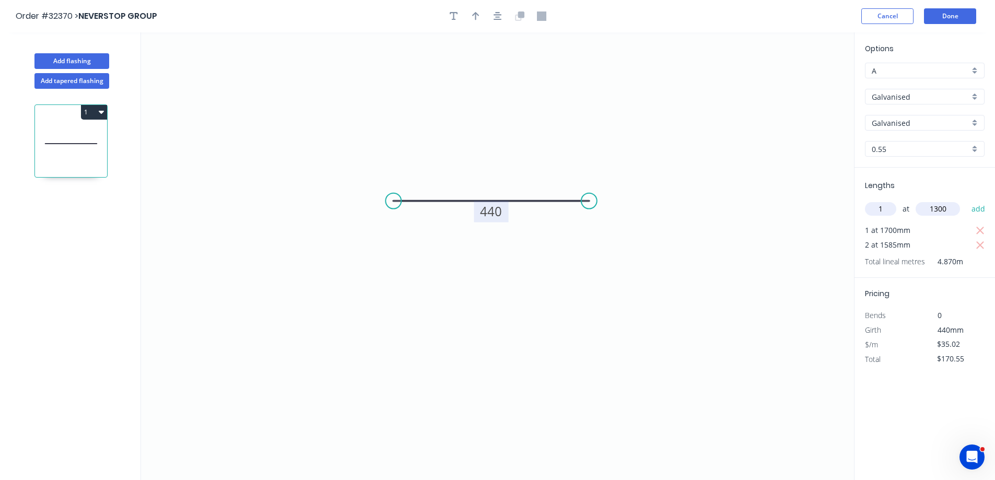
click at [966, 200] on button "add" at bounding box center [978, 209] width 25 height 18
type input "$216.07"
type input "1"
type input "1270"
click at [966, 200] on button "add" at bounding box center [978, 209] width 25 height 18
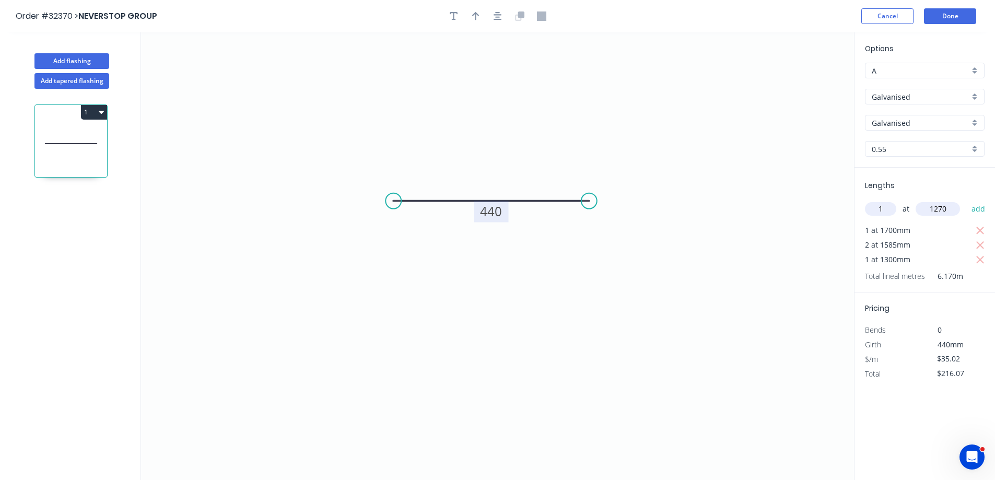
type input "$260.55"
type input "4"
type input "820"
click at [966, 200] on button "add" at bounding box center [978, 209] width 25 height 18
type input "$400.63"
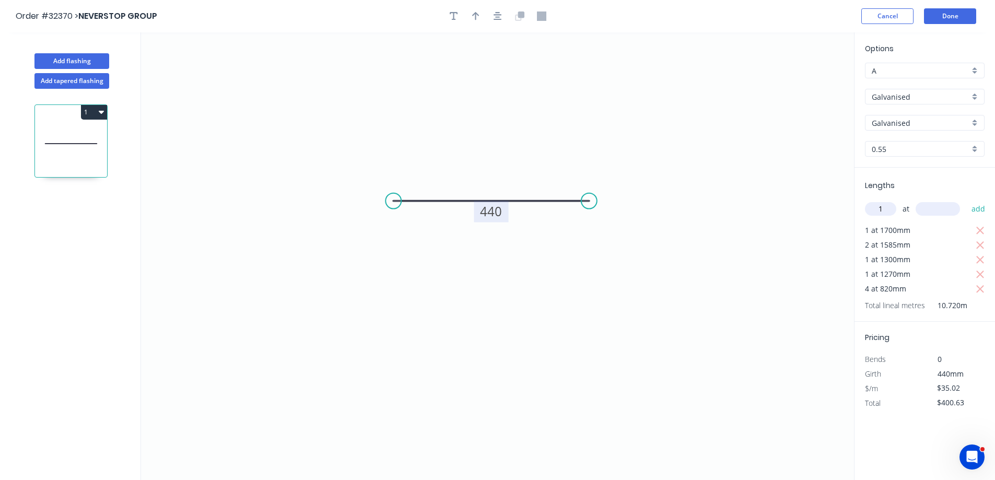
type input "1"
type input "900"
click at [966, 200] on button "add" at bounding box center [978, 209] width 25 height 18
type input "$435.65"
click at [935, 18] on button "Done" at bounding box center [950, 16] width 52 height 16
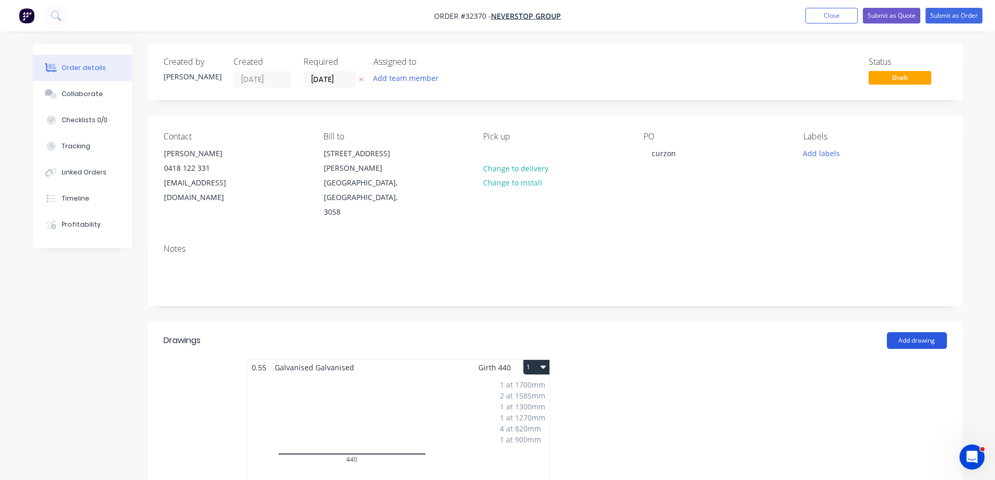
click at [937, 332] on button "Add drawing" at bounding box center [917, 340] width 60 height 17
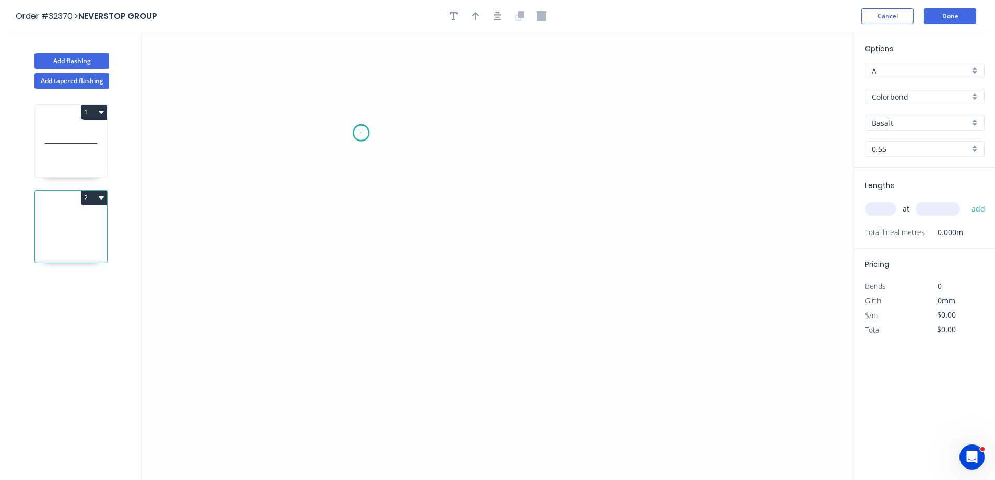
click at [361, 133] on icon "0" at bounding box center [497, 256] width 713 height 448
click at [450, 133] on icon at bounding box center [405, 133] width 89 height 0
click at [449, 287] on icon "0 ?" at bounding box center [497, 256] width 713 height 448
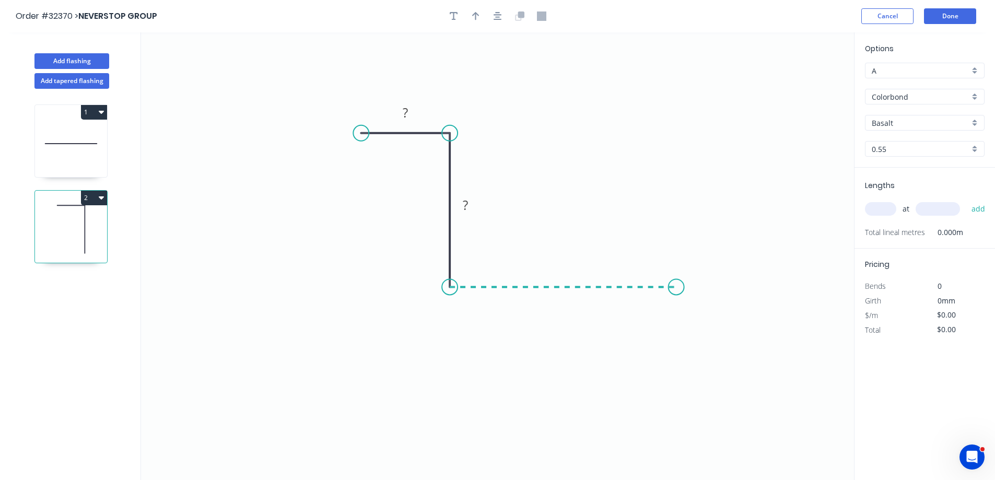
click at [676, 285] on icon "0 ? ?" at bounding box center [497, 256] width 713 height 448
click at [673, 354] on icon "0 ? ? ?" at bounding box center [497, 256] width 713 height 448
click at [413, 111] on rect at bounding box center [405, 113] width 21 height 15
type input "$23.95"
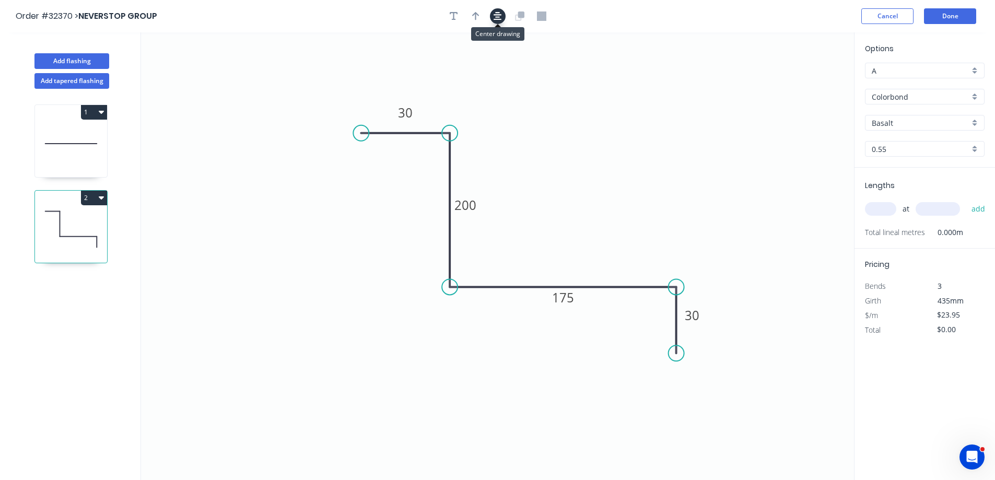
click at [494, 19] on icon "button" at bounding box center [498, 15] width 8 height 9
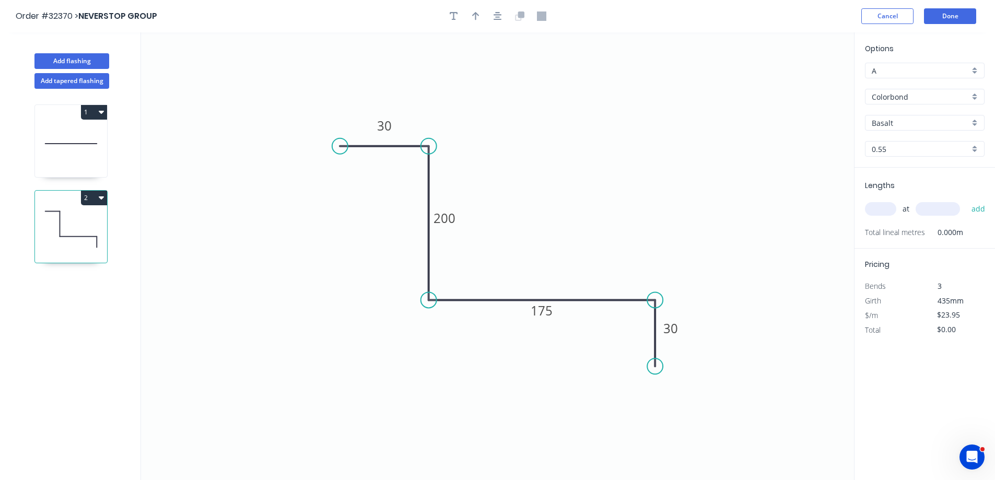
click at [974, 96] on div "Colorbond" at bounding box center [925, 97] width 120 height 16
click at [923, 154] on div "Galvanised" at bounding box center [924, 153] width 119 height 18
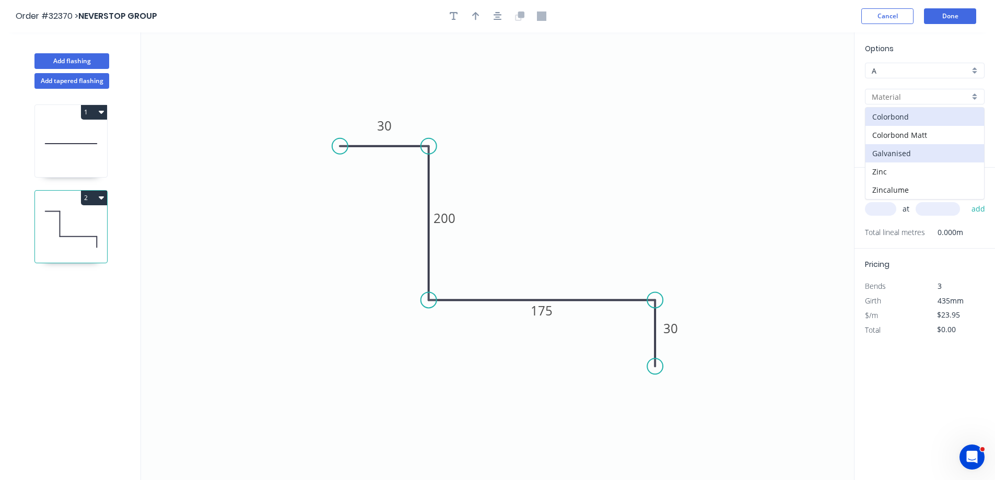
type input "Galvanised"
type input "$43.16"
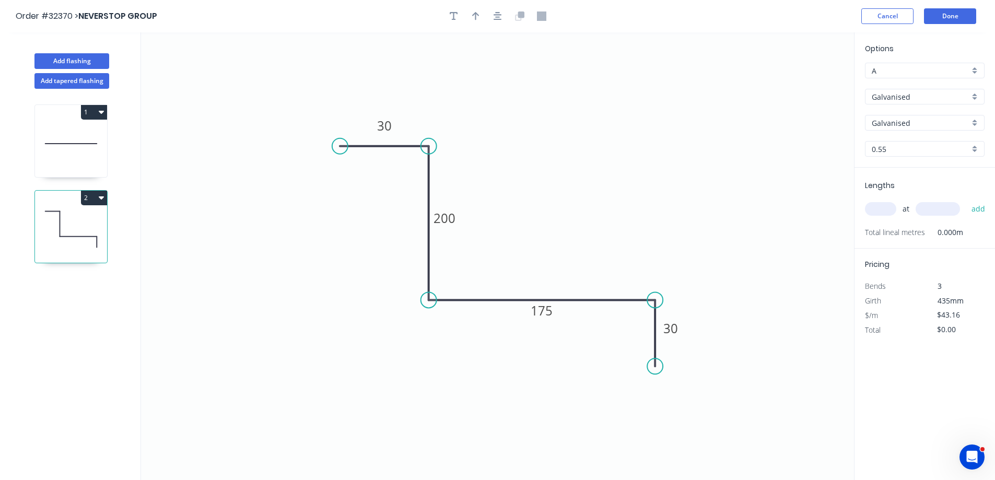
click at [876, 211] on input "text" at bounding box center [880, 209] width 31 height 14
type input "1"
type input "2400"
click at [966, 200] on button "add" at bounding box center [978, 209] width 25 height 18
type input "$103.58"
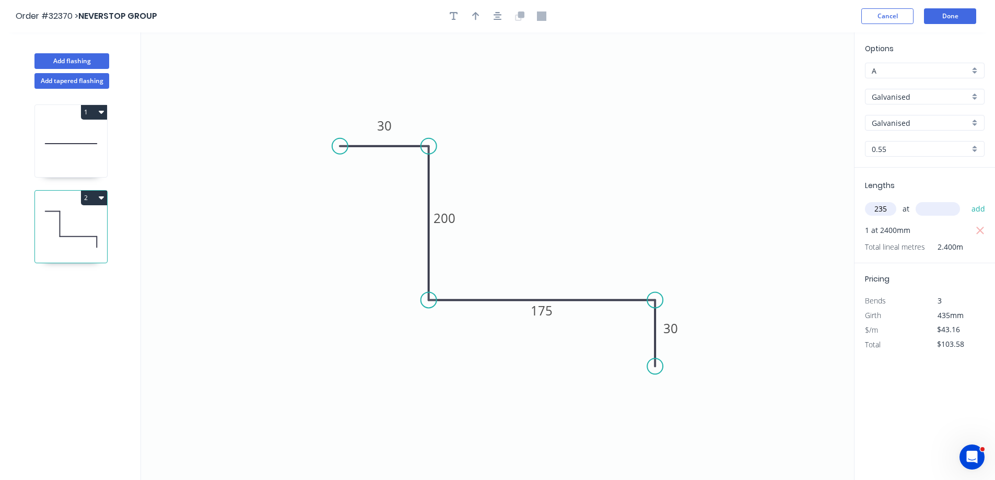
click at [966, 200] on button "add" at bounding box center [978, 209] width 25 height 18
type input "2"
type input "1"
type input "230"
click at [966, 200] on button "add" at bounding box center [978, 209] width 25 height 18
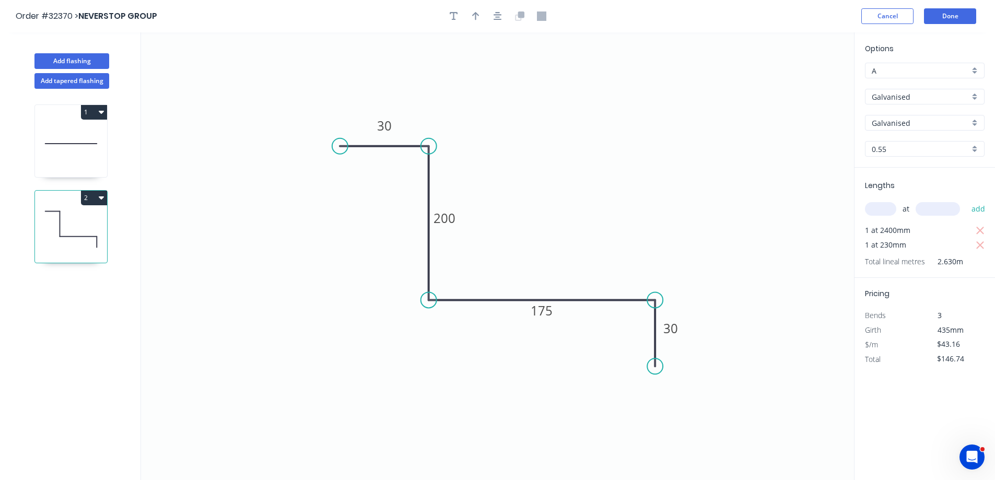
click at [981, 241] on icon "button" at bounding box center [980, 245] width 9 height 13
type input "$103.58"
drag, startPoint x: 880, startPoint y: 210, endPoint x: 725, endPoint y: 254, distance: 160.8
click at [877, 210] on input "text" at bounding box center [880, 209] width 31 height 14
type input "1"
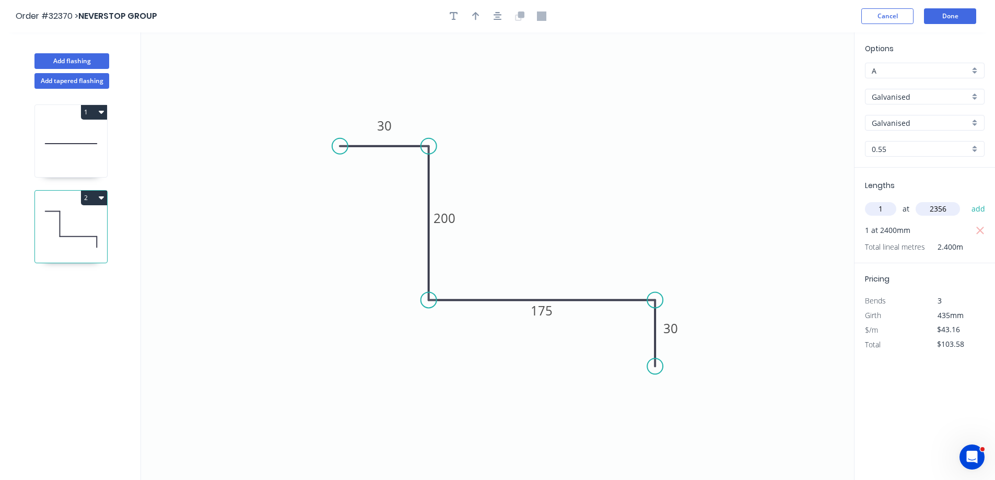
type input "2356"
click at [966, 200] on button "add" at bounding box center [978, 209] width 25 height 18
click at [976, 247] on icon "button" at bounding box center [980, 245] width 9 height 13
type input "$103.58"
click at [873, 215] on input "text" at bounding box center [880, 209] width 31 height 14
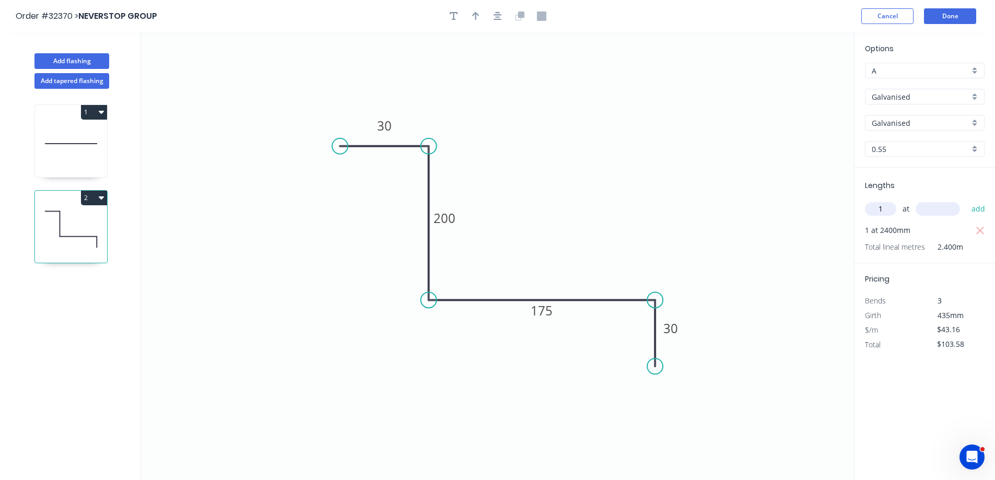
type input "1"
type input "235"
click at [966, 200] on button "add" at bounding box center [978, 209] width 25 height 18
type input "$146.74"
click at [951, 361] on input "$146.74" at bounding box center [955, 358] width 36 height 15
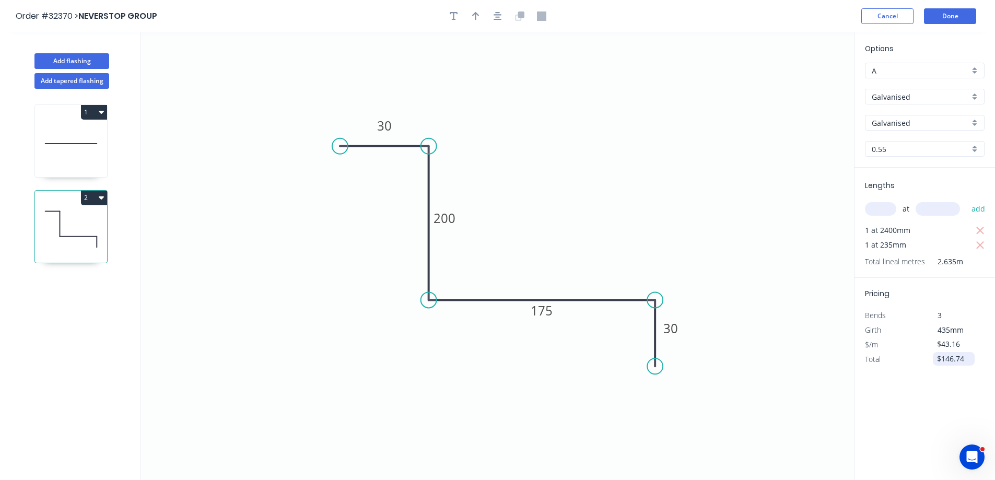
click at [966, 365] on input "$146.74" at bounding box center [955, 358] width 36 height 15
click at [946, 342] on input "$43.16" at bounding box center [955, 344] width 36 height 15
type input "$"
type input "$68.50"
click at [946, 378] on div "Options A A Galvanised Galvanised Galvanised Galvanised 0.55 0.55 Lengths at ad…" at bounding box center [924, 256] width 141 height 449
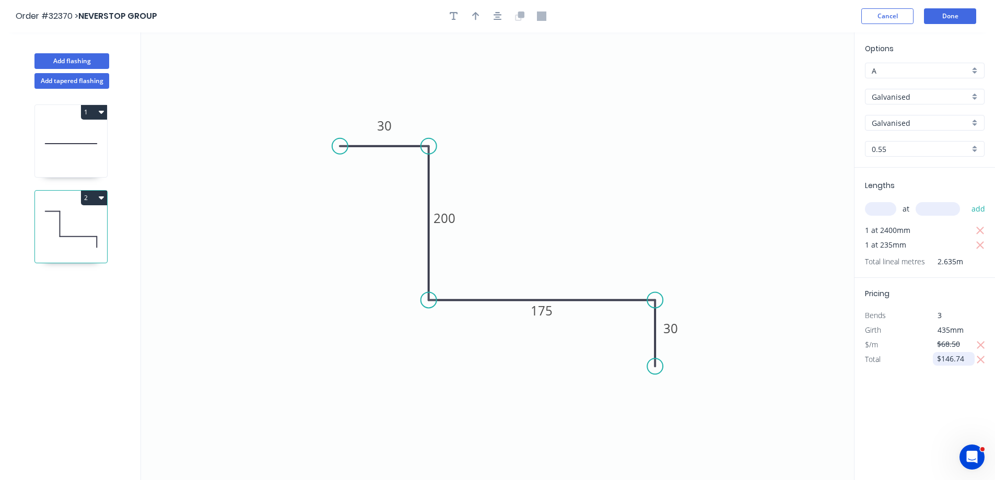
click at [962, 363] on input "$146.74" at bounding box center [955, 358] width 36 height 15
click at [980, 230] on icon "button" at bounding box center [980, 231] width 8 height 8
click at [984, 232] on icon "button" at bounding box center [980, 231] width 9 height 13
click at [887, 213] on input "text" at bounding box center [880, 209] width 31 height 14
type input "1"
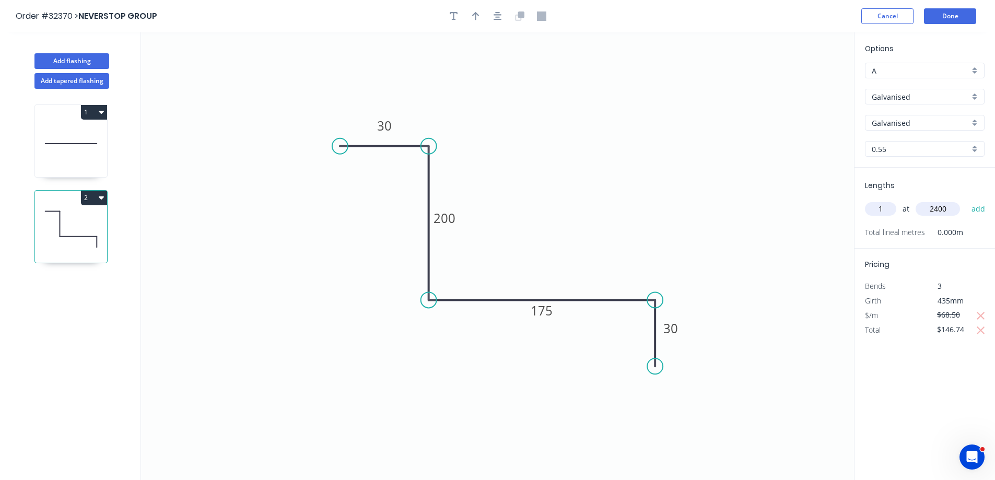
type input "2400"
click at [966, 200] on button "add" at bounding box center [978, 209] width 25 height 18
type input "1"
type input "235"
click at [966, 200] on button "add" at bounding box center [978, 209] width 25 height 18
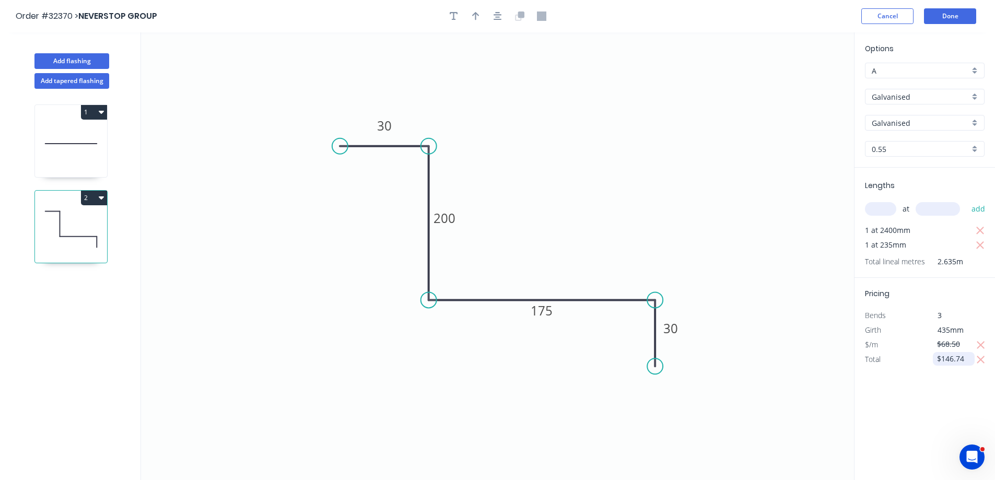
click at [951, 361] on input "$146.74" at bounding box center [955, 358] width 36 height 15
click at [962, 361] on input "$146.74" at bounding box center [955, 358] width 36 height 15
click at [540, 347] on icon "0 30 200 175 30" at bounding box center [497, 256] width 713 height 448
click at [777, 371] on icon "0 30 200 175 30" at bounding box center [497, 256] width 713 height 448
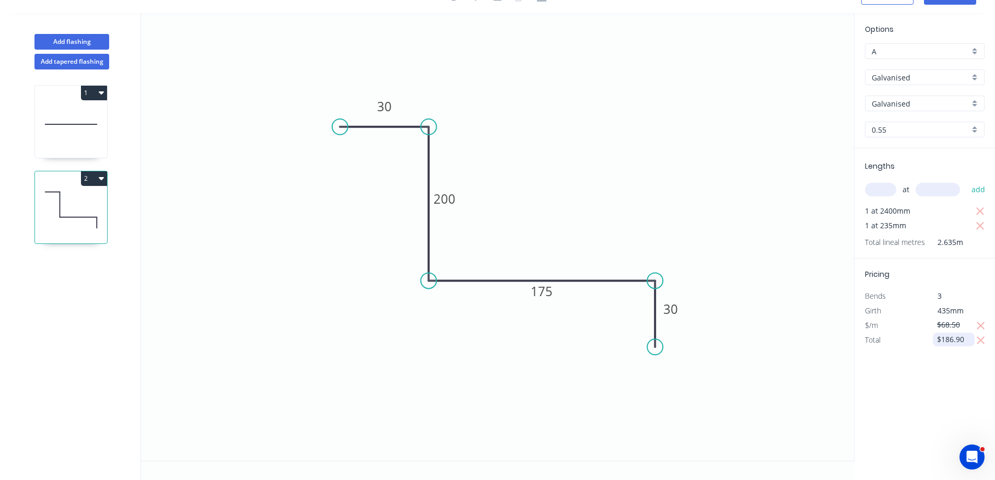
click at [957, 341] on input "$186.90" at bounding box center [955, 339] width 36 height 15
drag, startPoint x: 963, startPoint y: 341, endPoint x: 915, endPoint y: 437, distance: 106.7
click at [963, 342] on input "$186.90" at bounding box center [955, 339] width 36 height 15
type input "$224.20"
drag, startPoint x: 759, startPoint y: 427, endPoint x: 765, endPoint y: 427, distance: 5.7
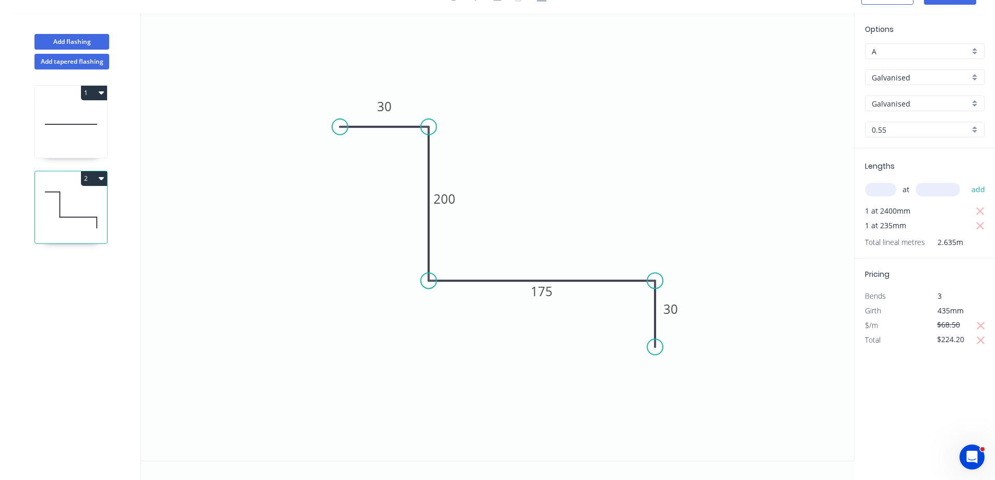
click at [761, 429] on icon "0 30 200 175 30" at bounding box center [497, 237] width 713 height 448
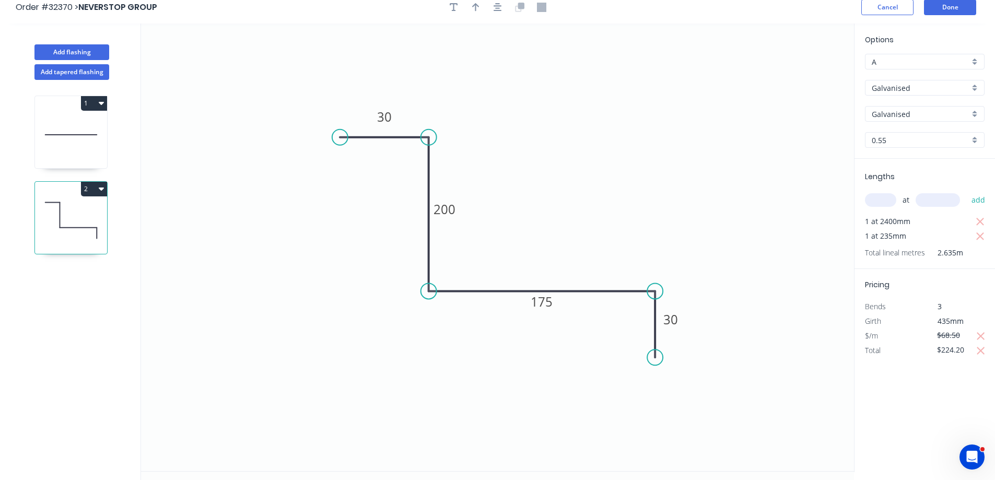
scroll to position [0, 0]
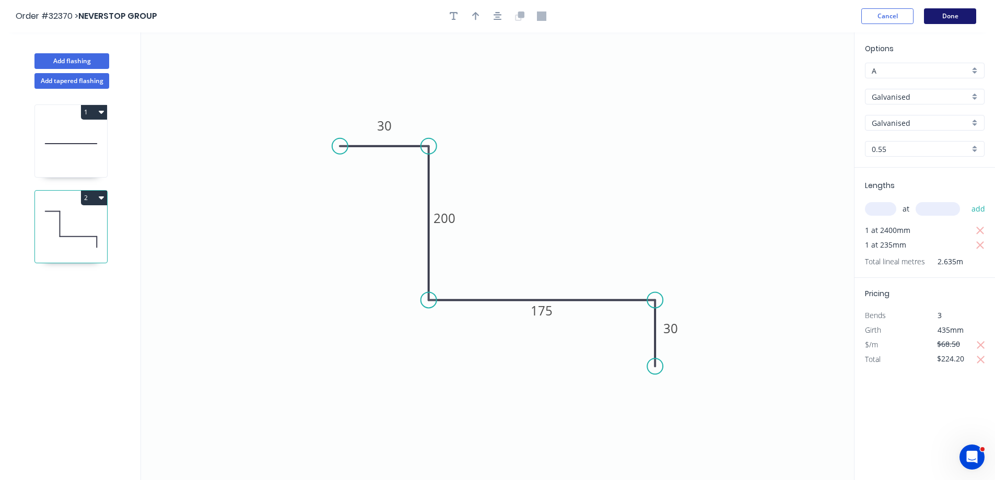
click at [958, 15] on button "Done" at bounding box center [950, 16] width 52 height 16
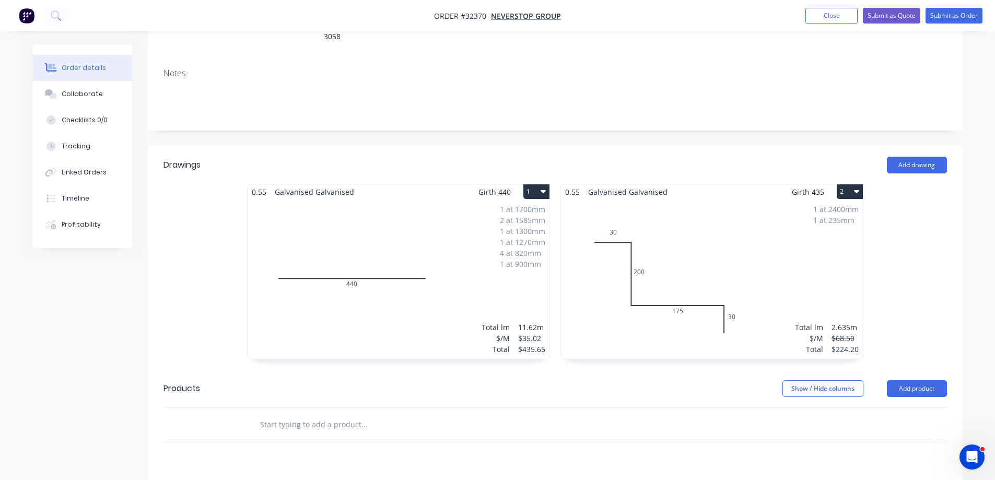
scroll to position [261, 0]
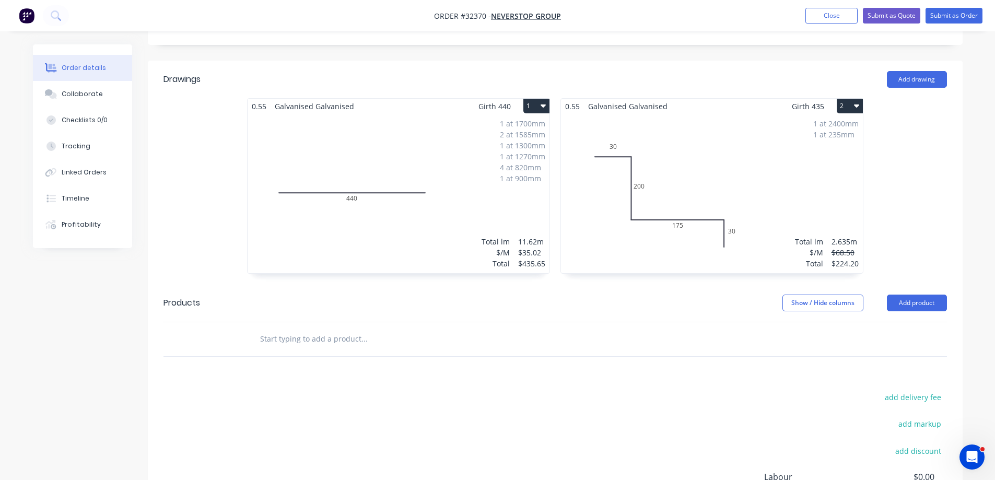
click at [489, 171] on div "1 at 1700mm 2 at 1585mm 1 at 1300mm 1 at 1270mm 4 at 820mm 1 at 900mm Total lm …" at bounding box center [399, 193] width 302 height 159
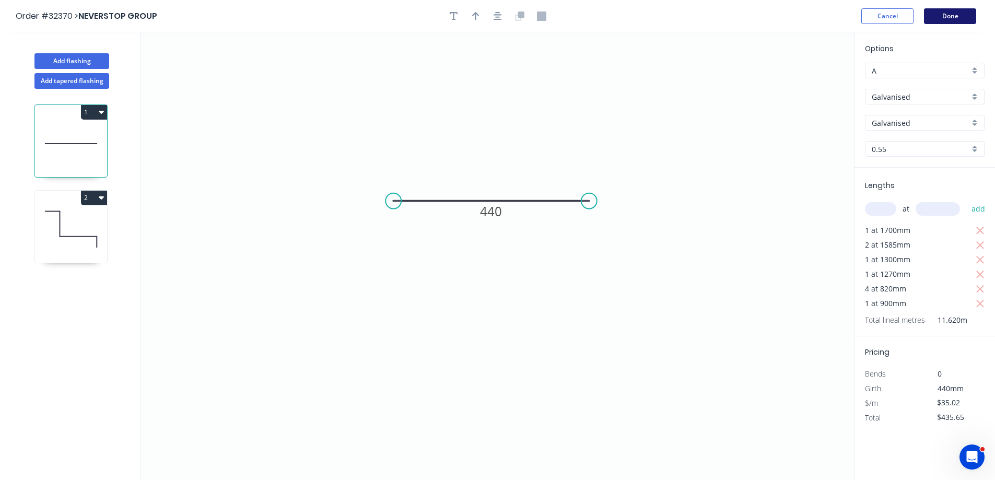
click at [949, 18] on button "Done" at bounding box center [950, 16] width 52 height 16
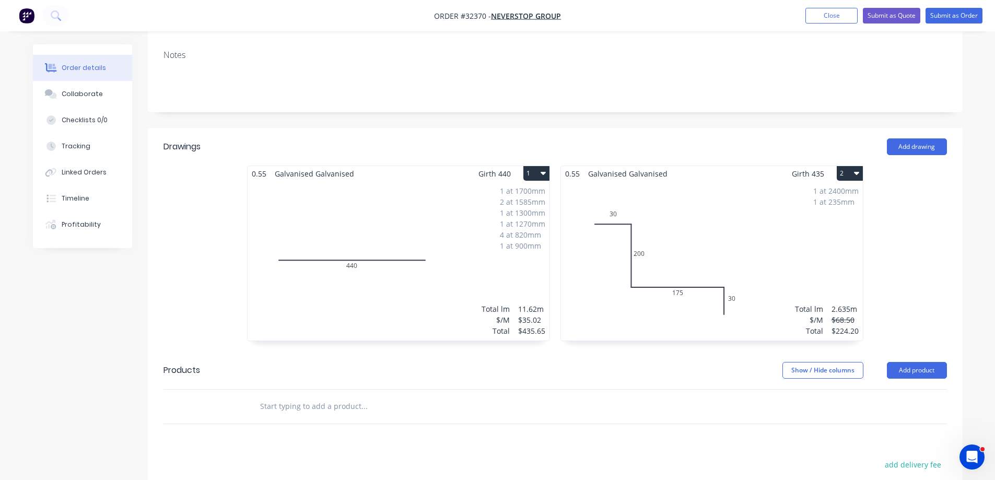
scroll to position [209, 0]
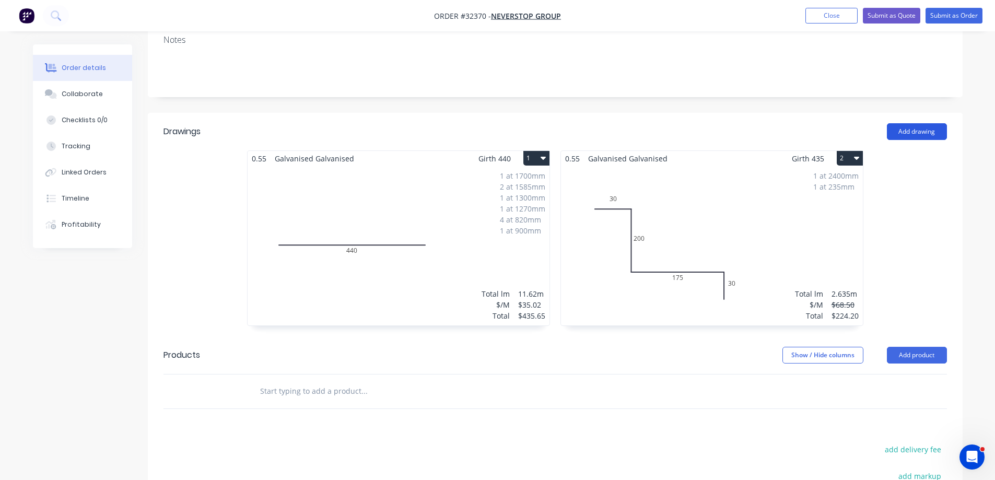
click at [922, 123] on button "Add drawing" at bounding box center [917, 131] width 60 height 17
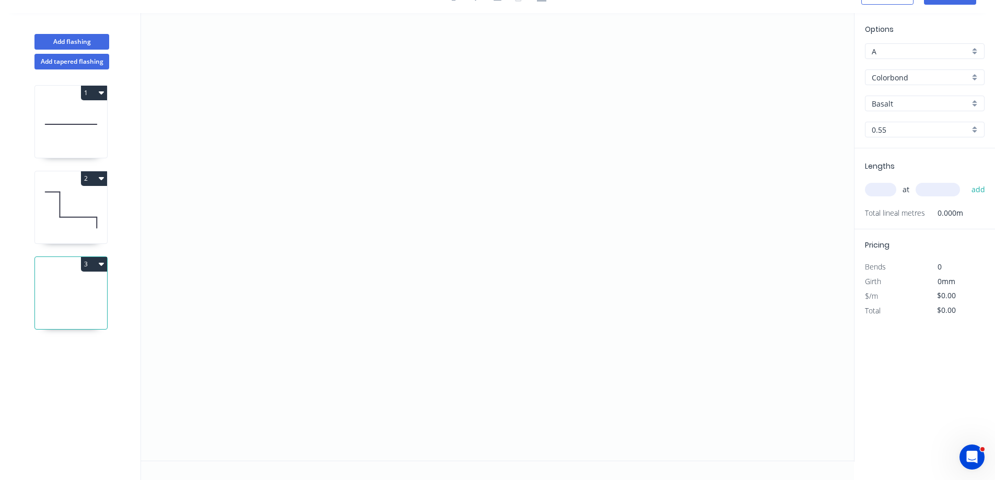
scroll to position [19, 0]
click at [414, 120] on icon "0" at bounding box center [497, 237] width 713 height 448
click at [503, 120] on icon "0" at bounding box center [497, 237] width 713 height 448
drag, startPoint x: 503, startPoint y: 220, endPoint x: 603, endPoint y: 220, distance: 100.3
click at [503, 220] on icon "0 ?" at bounding box center [497, 237] width 713 height 448
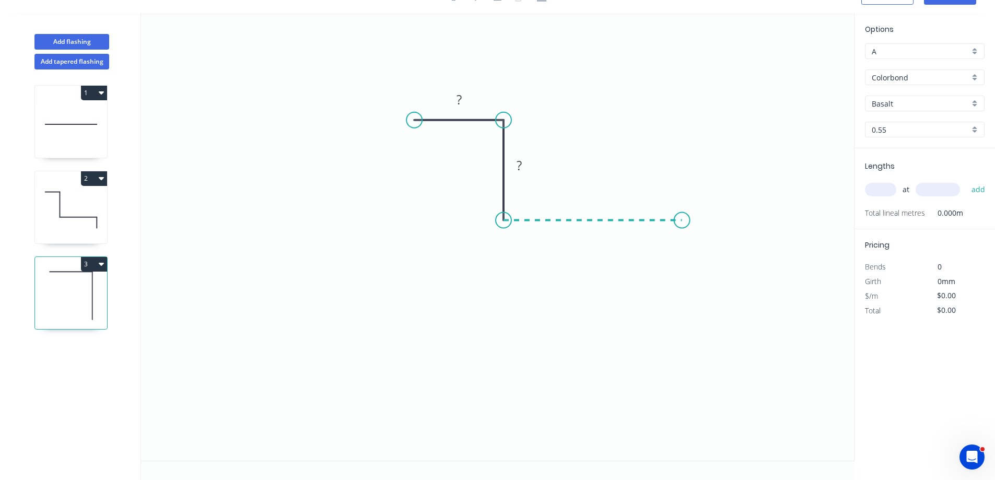
click at [682, 218] on icon "0 ? ?" at bounding box center [497, 237] width 713 height 448
drag, startPoint x: 591, startPoint y: 237, endPoint x: 640, endPoint y: 180, distance: 74.8
click at [592, 236] on tspan "?" at bounding box center [592, 230] width 5 height 17
click at [456, 97] on tspan "?" at bounding box center [458, 99] width 5 height 17
type input "$15.61"
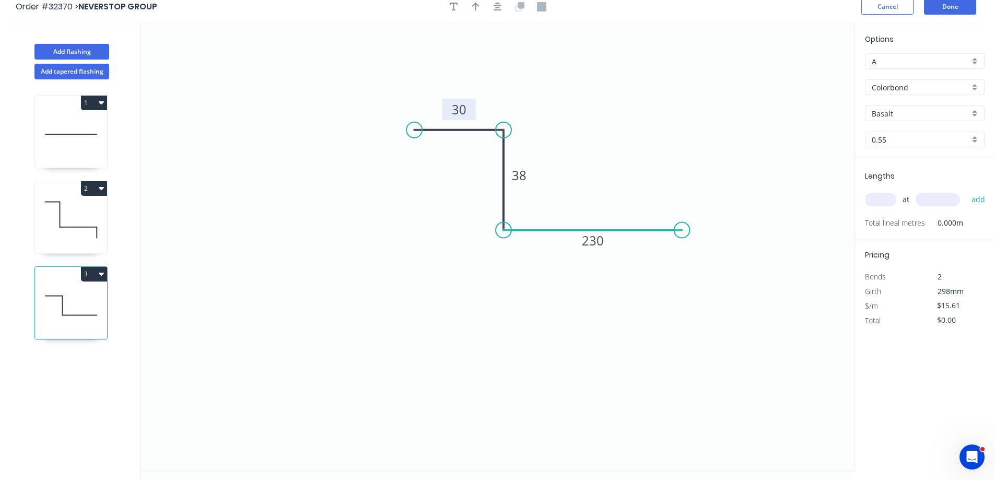
scroll to position [0, 0]
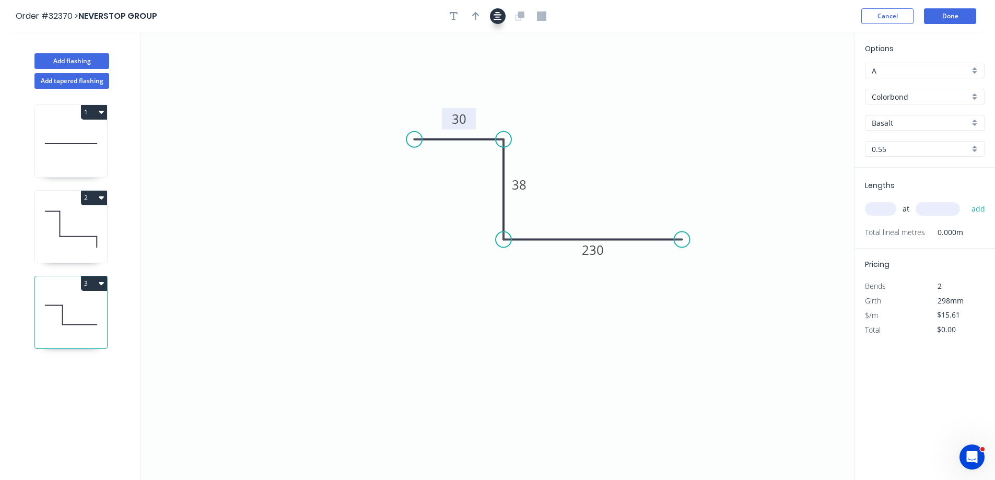
click at [502, 14] on button "button" at bounding box center [498, 16] width 16 height 16
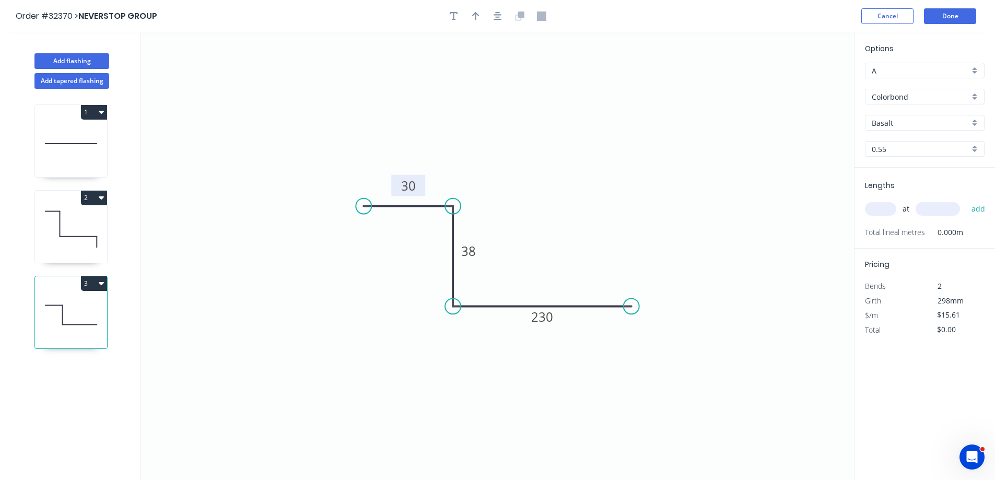
click at [978, 98] on div "Colorbond" at bounding box center [925, 97] width 120 height 16
click at [927, 152] on div "Galvanised" at bounding box center [924, 153] width 119 height 18
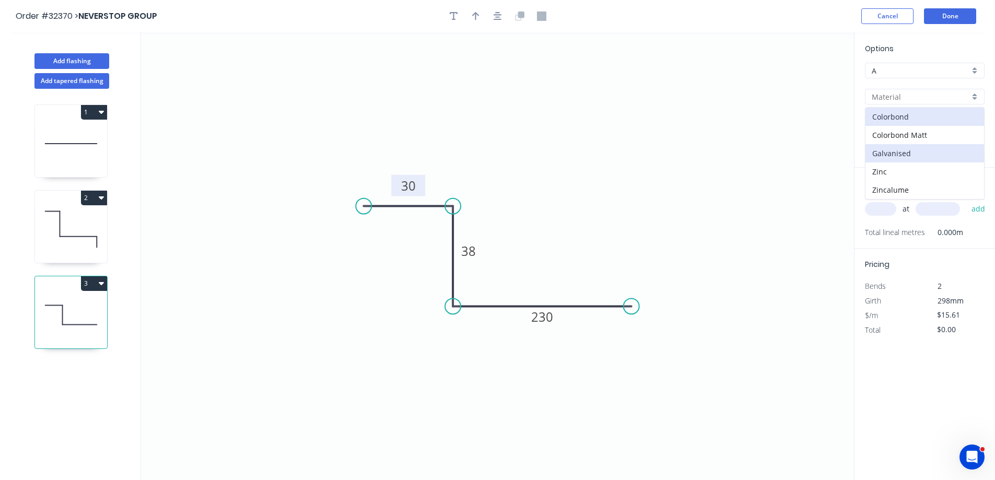
type input "Galvanised"
type input "$28.80"
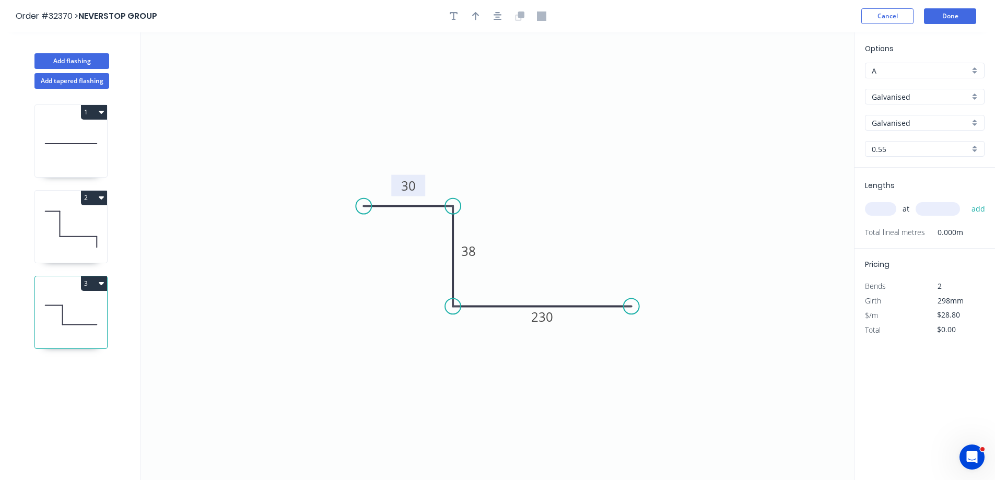
click at [880, 209] on input "text" at bounding box center [880, 209] width 31 height 14
type input "1"
type input "2400"
click at [966, 200] on button "add" at bounding box center [978, 209] width 25 height 18
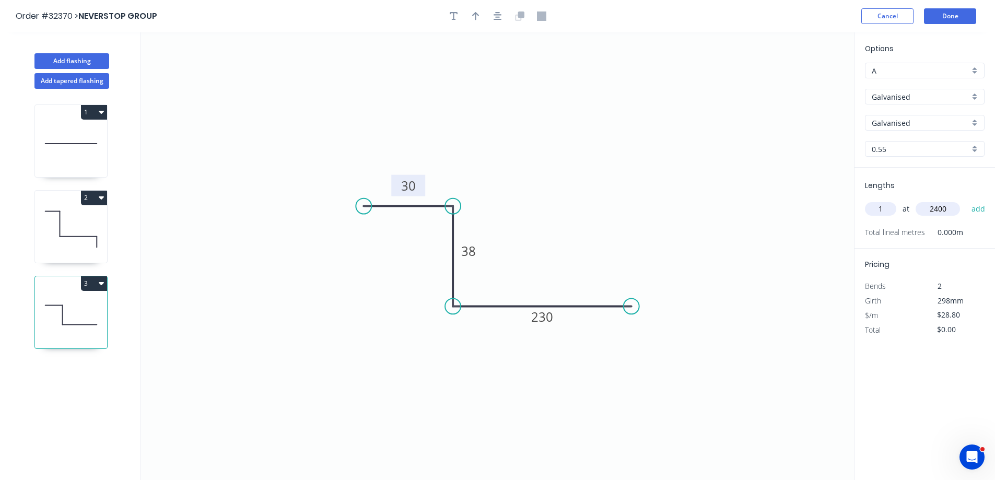
type input "$69.12"
type input "1"
type input "235"
click at [966, 200] on button "add" at bounding box center [978, 209] width 25 height 18
click at [948, 344] on input "$28.80" at bounding box center [955, 344] width 36 height 15
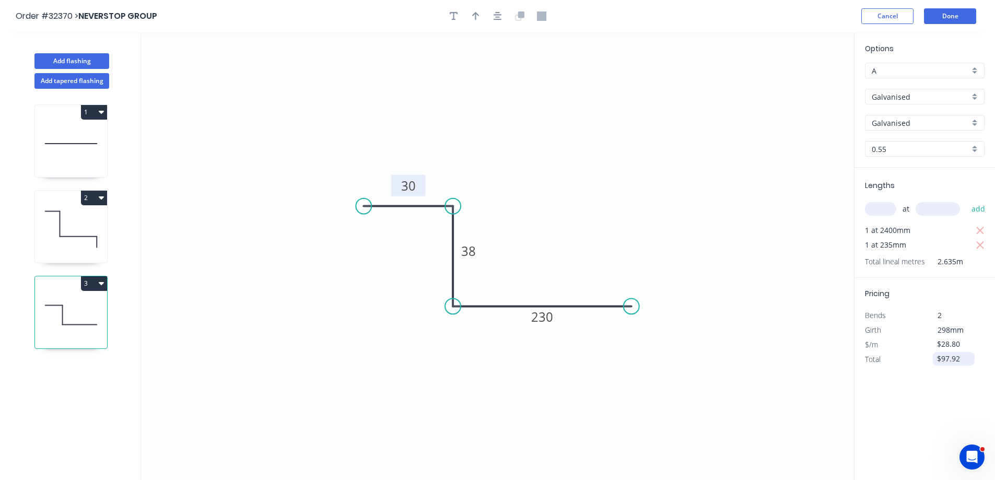
click at [946, 361] on input "$97.92" at bounding box center [955, 358] width 36 height 15
click at [956, 358] on input "$97.92" at bounding box center [955, 358] width 36 height 15
click at [959, 362] on input "$97.92" at bounding box center [955, 358] width 36 height 15
type input "$127.96"
click at [936, 17] on button "Done" at bounding box center [950, 16] width 52 height 16
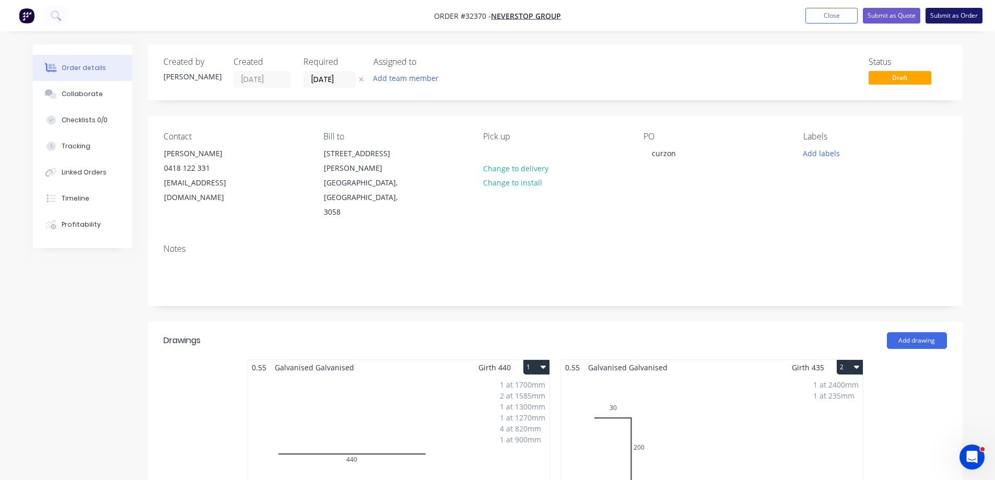
click at [954, 18] on button "Submit as Order" at bounding box center [953, 16] width 57 height 16
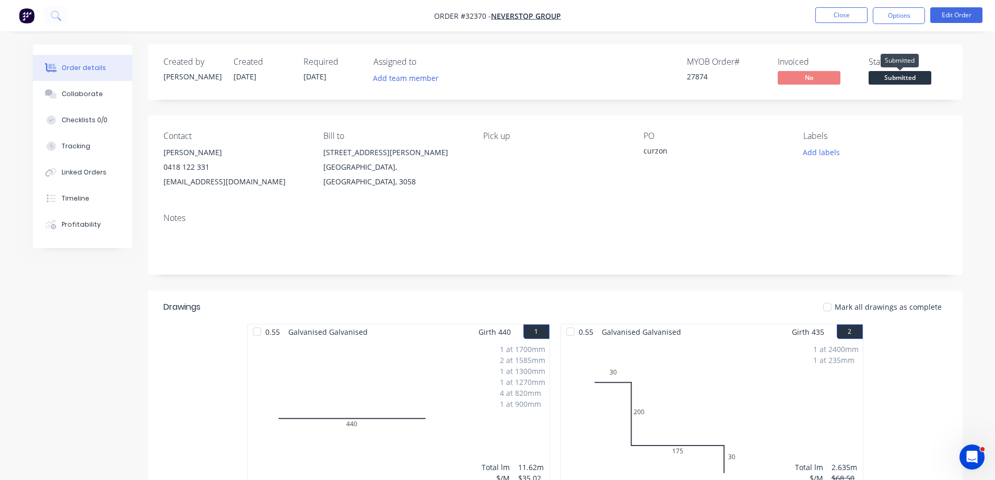
click at [901, 80] on span "Submitted" at bounding box center [900, 77] width 63 height 13
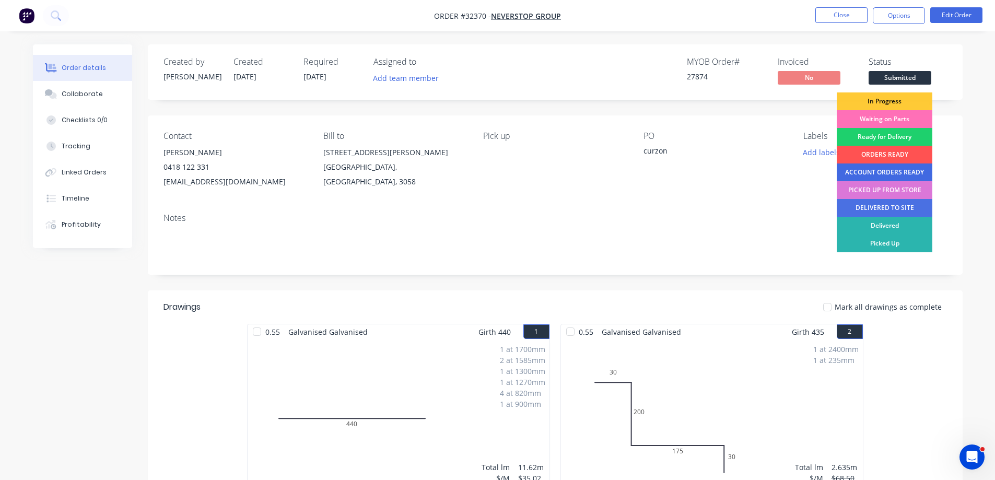
click at [890, 169] on div "ACCOUNT ORDERS READY" at bounding box center [885, 172] width 96 height 18
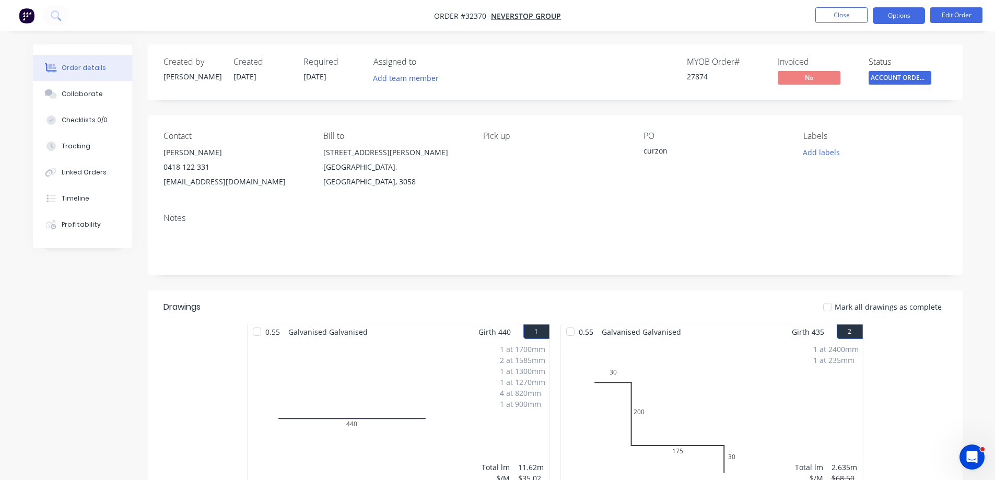
click at [887, 21] on button "Options" at bounding box center [899, 15] width 52 height 17
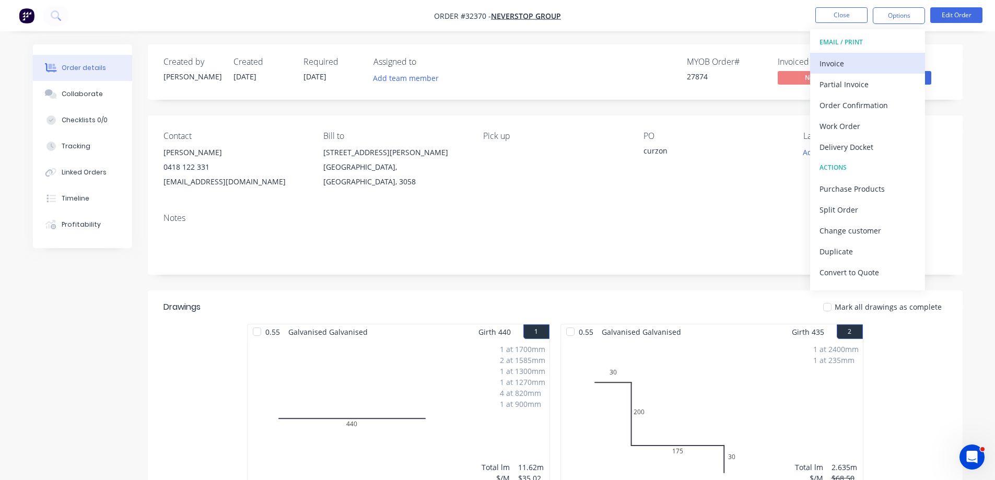
click at [867, 67] on div "Invoice" at bounding box center [867, 63] width 96 height 15
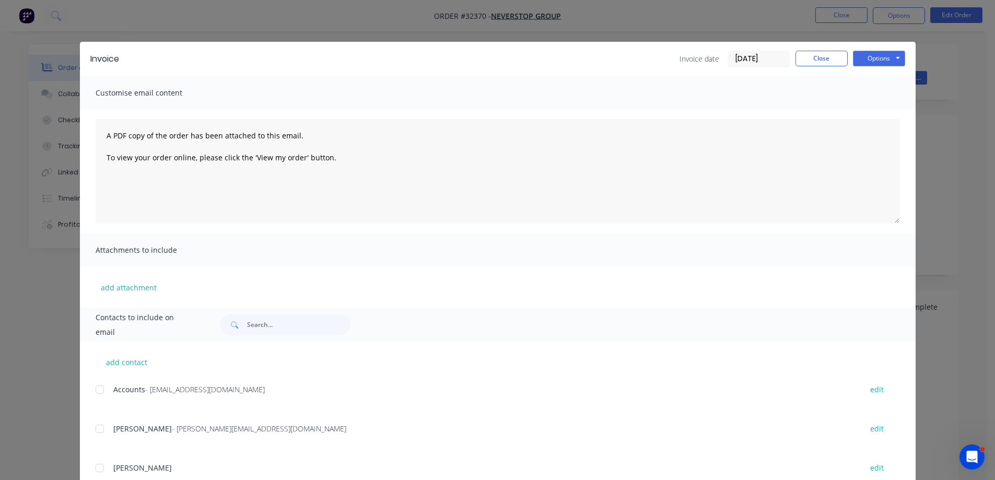
click at [97, 390] on div at bounding box center [99, 389] width 21 height 21
click at [884, 59] on button "Options" at bounding box center [879, 59] width 52 height 16
click at [874, 111] on button "Email" at bounding box center [886, 111] width 67 height 17
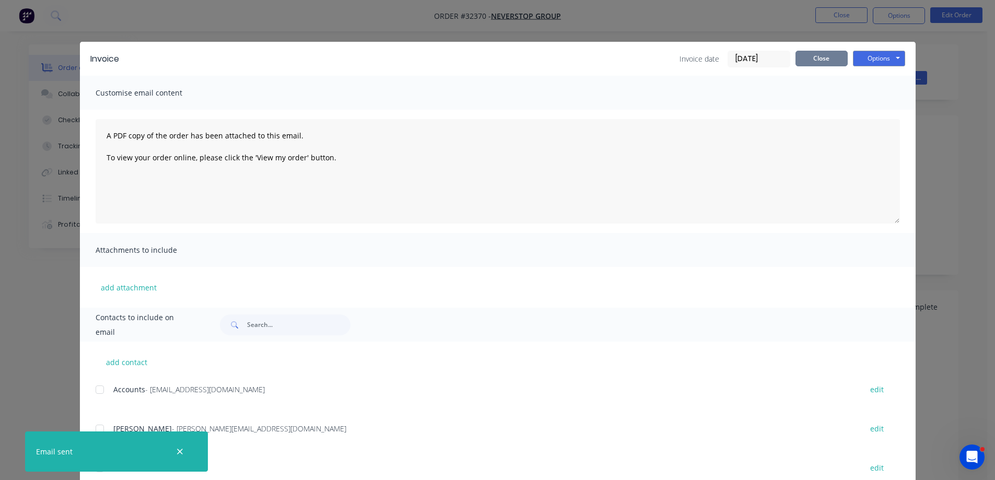
click at [824, 60] on button "Close" at bounding box center [821, 59] width 52 height 16
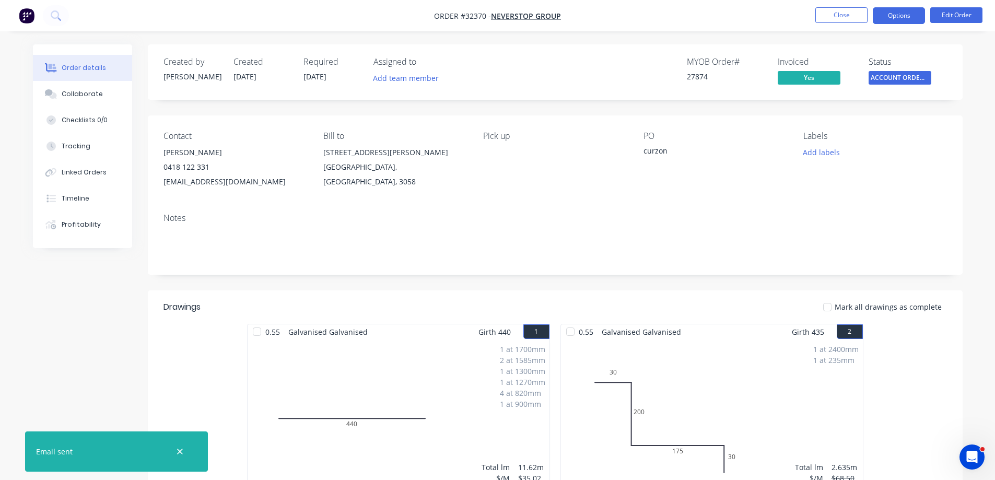
click at [906, 17] on button "Options" at bounding box center [899, 15] width 52 height 17
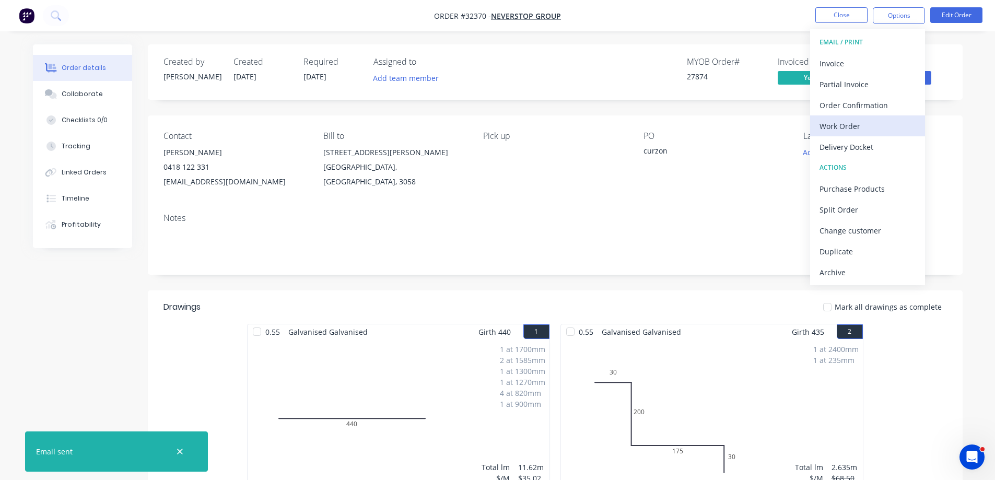
click at [861, 125] on div "Work Order" at bounding box center [867, 126] width 96 height 15
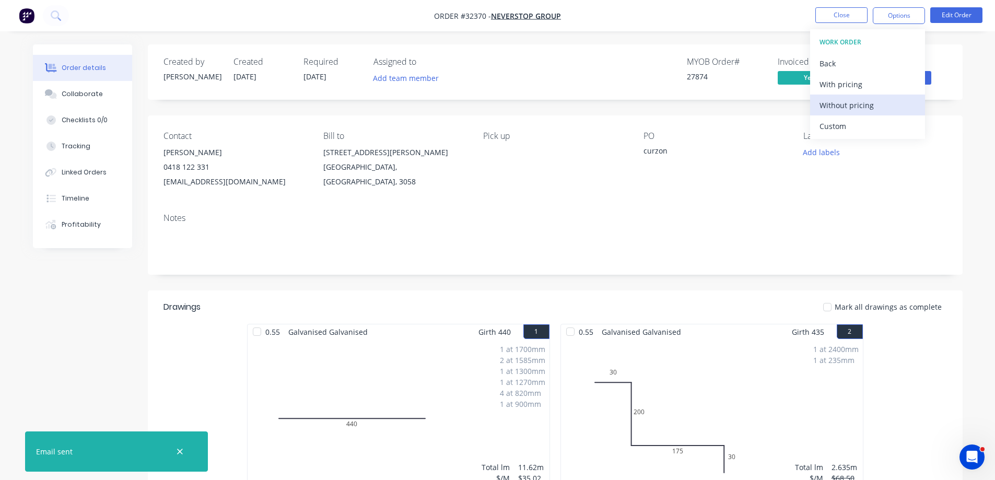
click at [862, 106] on div "Without pricing" at bounding box center [867, 105] width 96 height 15
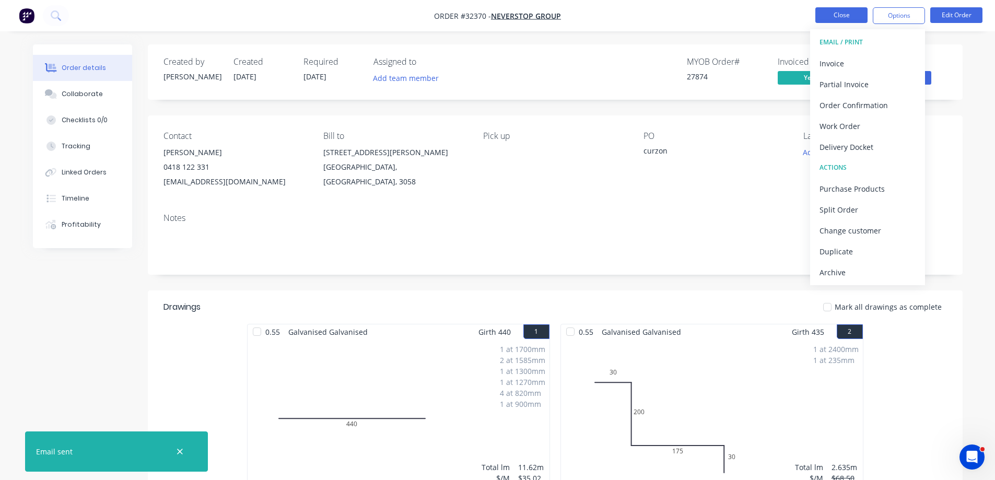
click at [842, 19] on button "Close" at bounding box center [841, 15] width 52 height 16
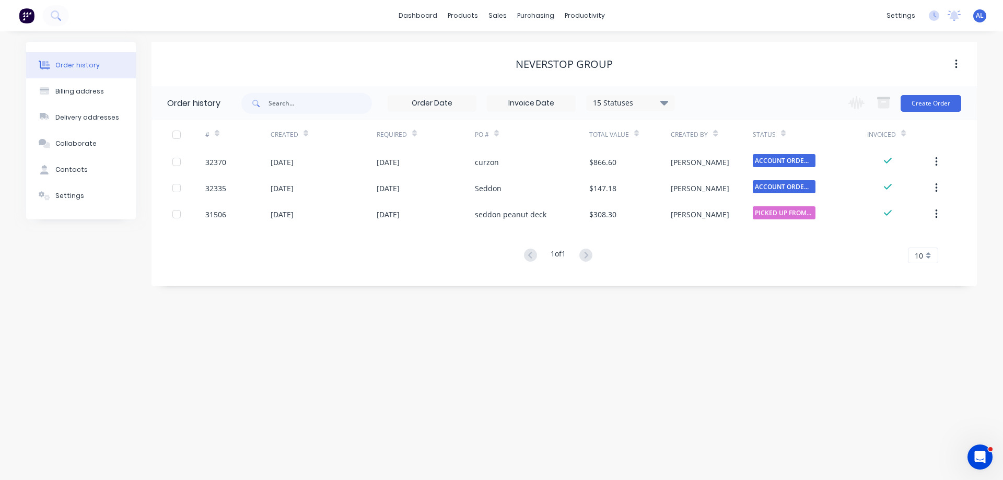
click at [29, 18] on img at bounding box center [27, 16] width 16 height 16
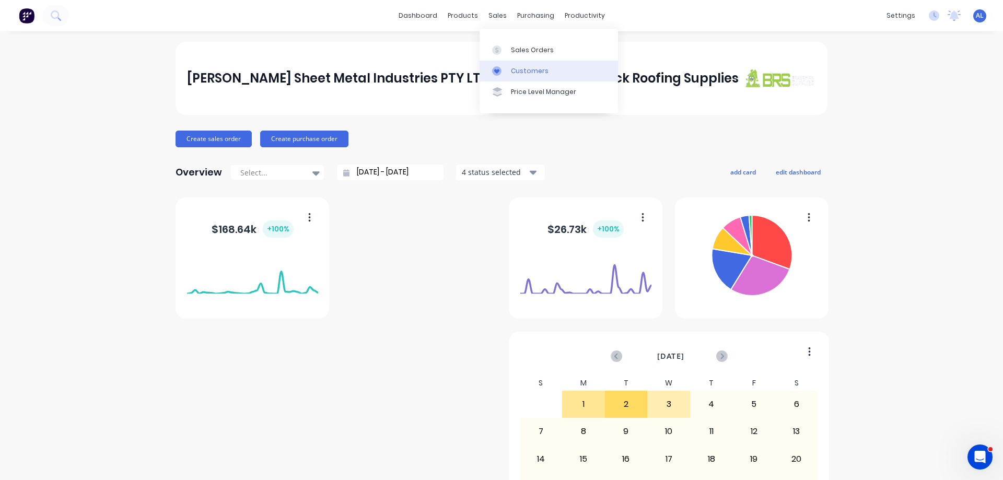
click at [544, 65] on link "Customers" at bounding box center [548, 71] width 138 height 21
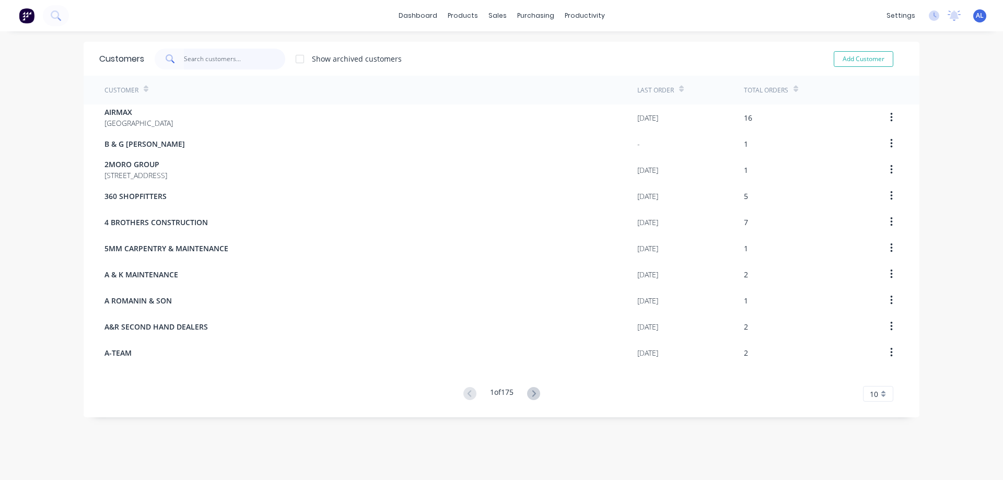
click at [206, 60] on input "text" at bounding box center [235, 59] width 102 height 21
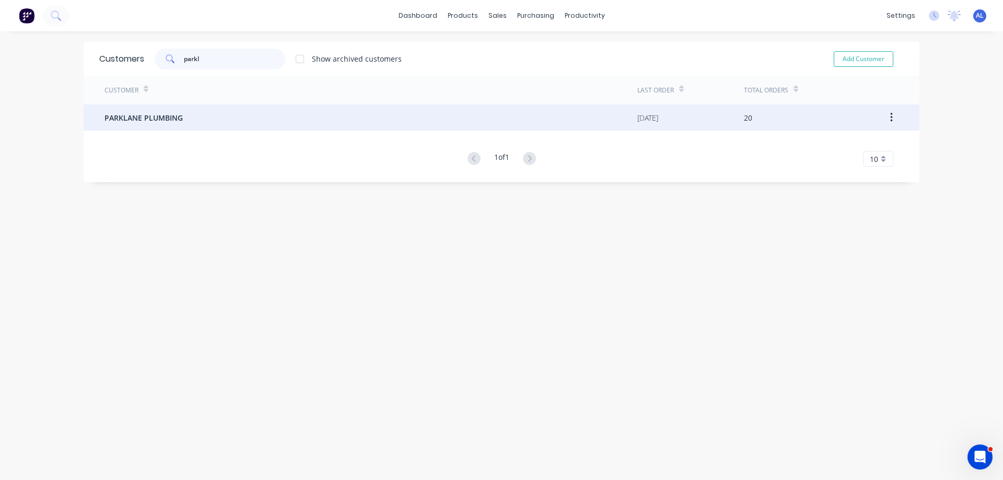
type input "parkl"
drag, startPoint x: 176, startPoint y: 121, endPoint x: 174, endPoint y: 126, distance: 5.6
click at [174, 126] on div "PARKLANE PLUMBING" at bounding box center [370, 117] width 533 height 26
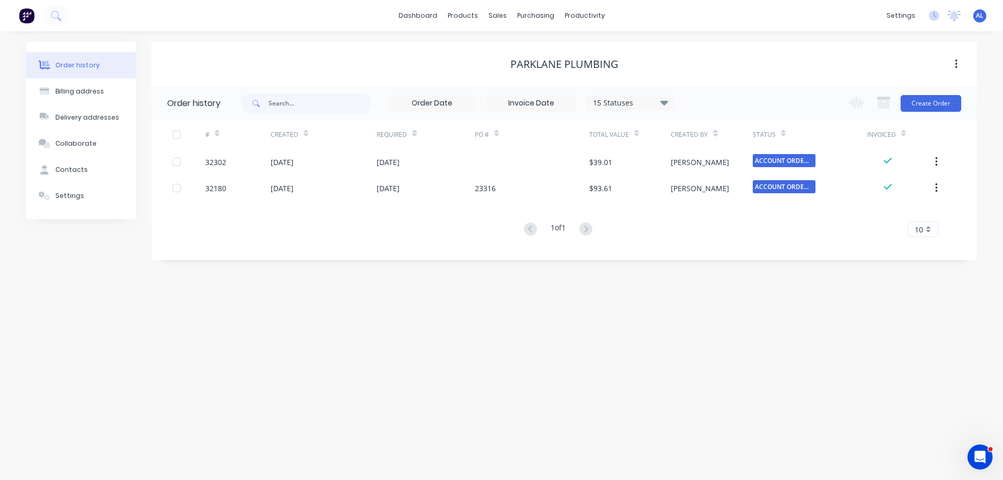
click at [667, 101] on icon at bounding box center [664, 102] width 8 height 5
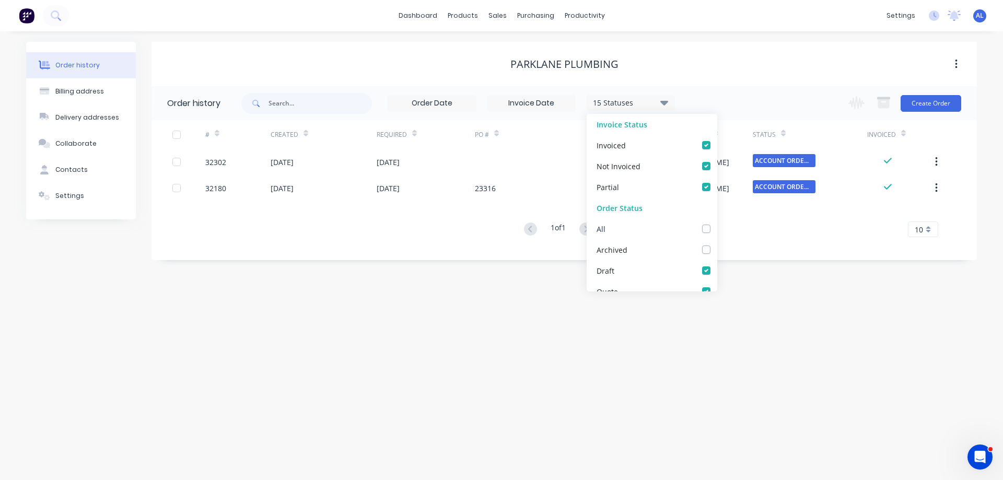
click at [717, 223] on label at bounding box center [717, 223] width 0 height 0
click at [717, 230] on input "checkbox" at bounding box center [721, 228] width 8 height 10
checkbox input "true"
click at [657, 349] on div "Order history Billing address Delivery addresses Collaborate Contacts Settings …" at bounding box center [501, 255] width 1003 height 449
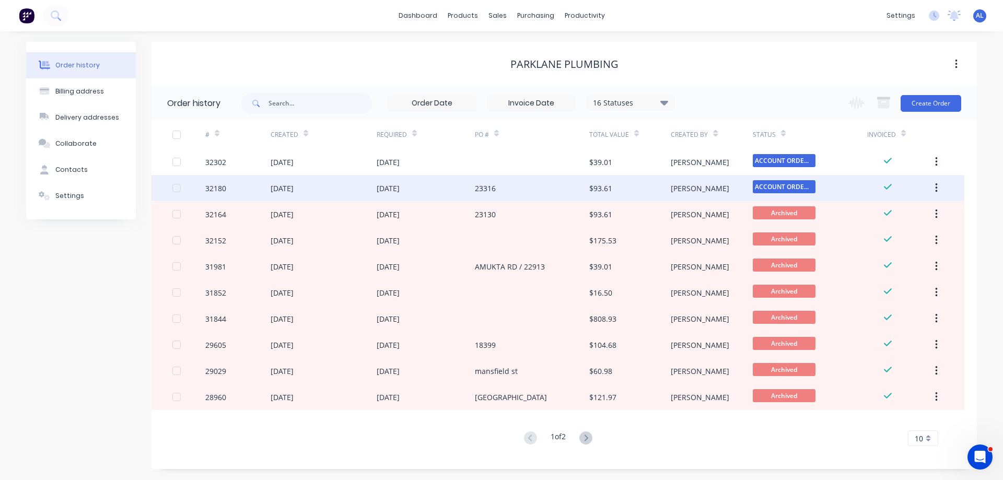
click at [551, 194] on div "23316" at bounding box center [532, 188] width 114 height 26
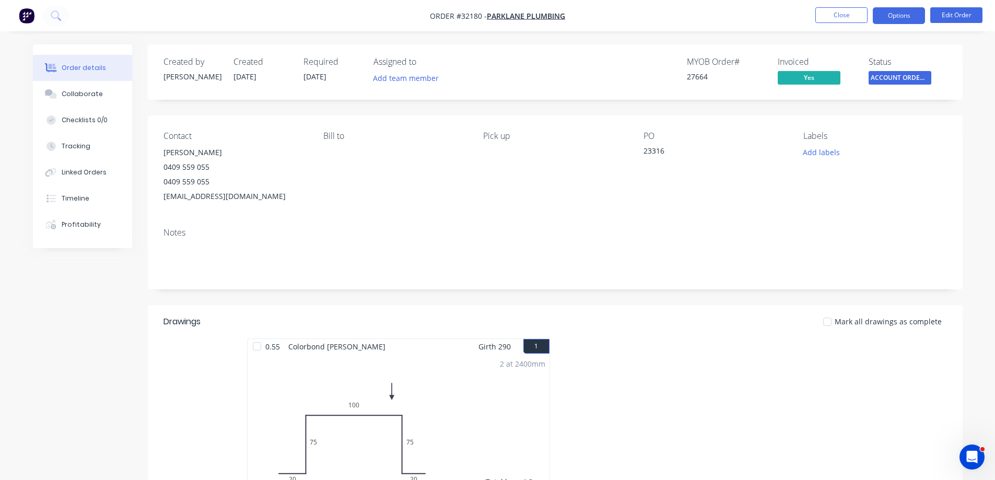
click at [902, 18] on button "Options" at bounding box center [899, 15] width 52 height 17
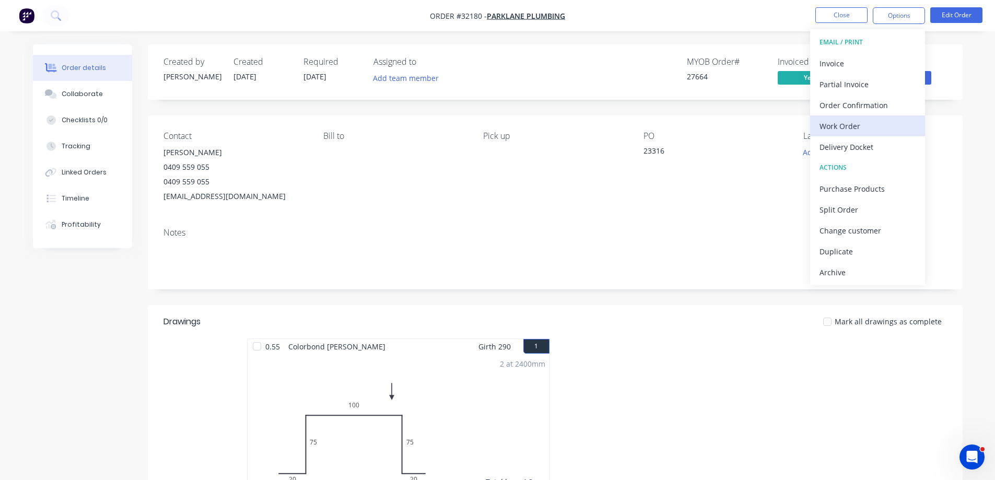
click at [847, 126] on div "Work Order" at bounding box center [867, 126] width 96 height 15
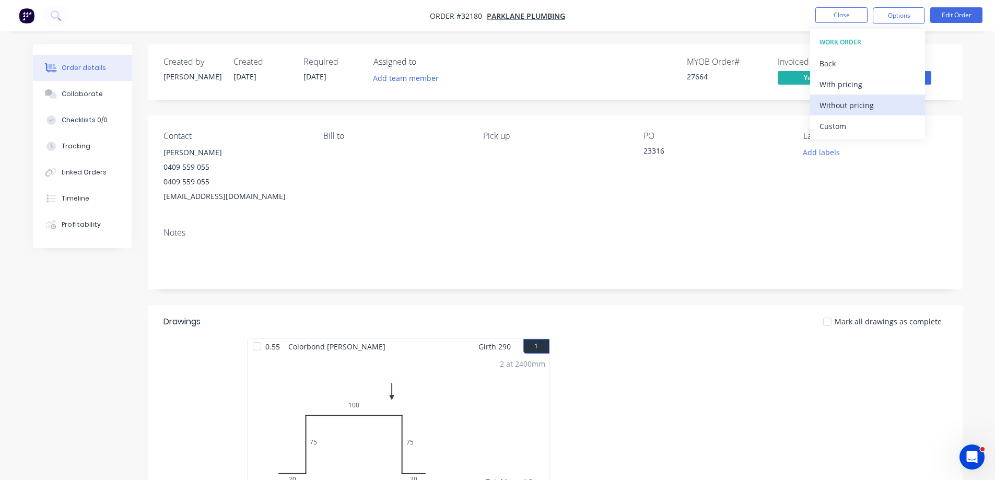
click at [869, 98] on div "Without pricing" at bounding box center [867, 105] width 96 height 15
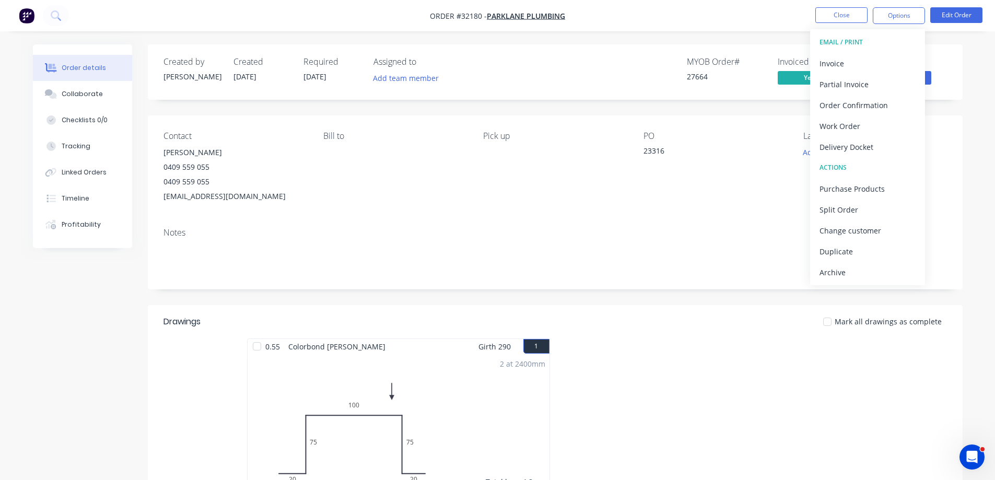
click at [957, 70] on div "Created by [PERSON_NAME] Created [DATE] Required [DATE] Assigned to Add team me…" at bounding box center [555, 71] width 815 height 55
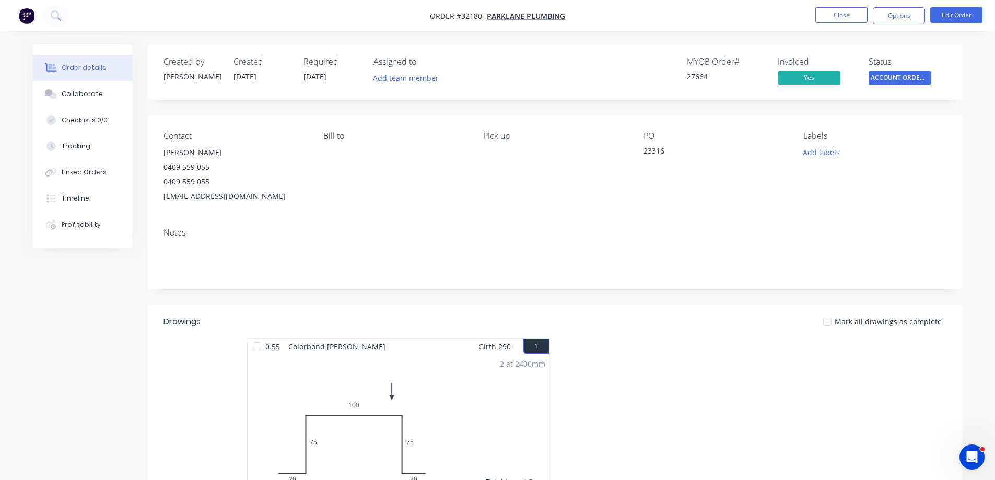
click at [918, 76] on span "ACCOUNT ORDERS ..." at bounding box center [900, 77] width 63 height 13
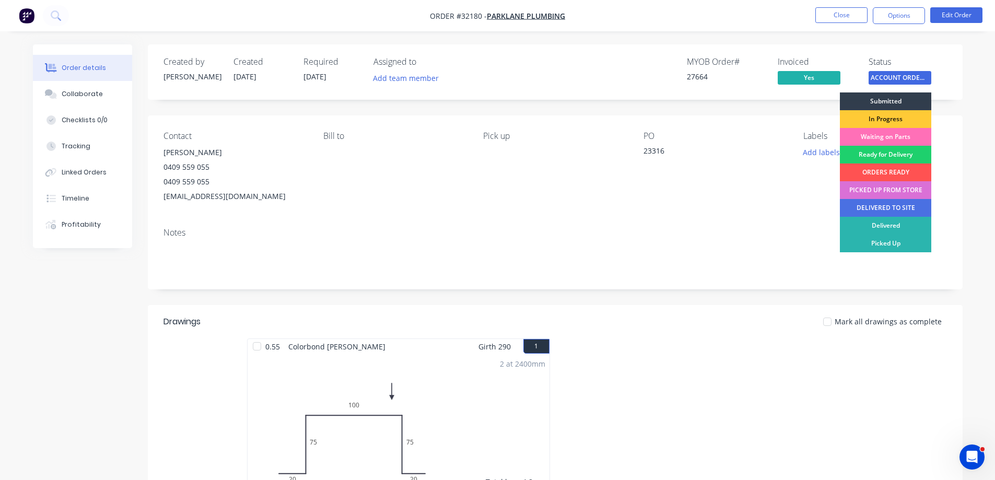
click at [898, 190] on div "PICKED UP FROM STORE" at bounding box center [885, 190] width 91 height 18
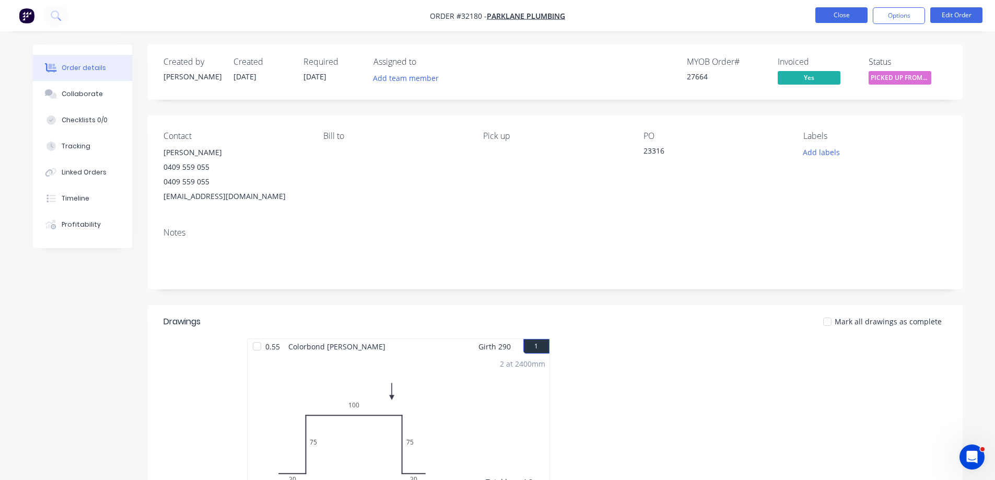
click at [837, 15] on button "Close" at bounding box center [841, 15] width 52 height 16
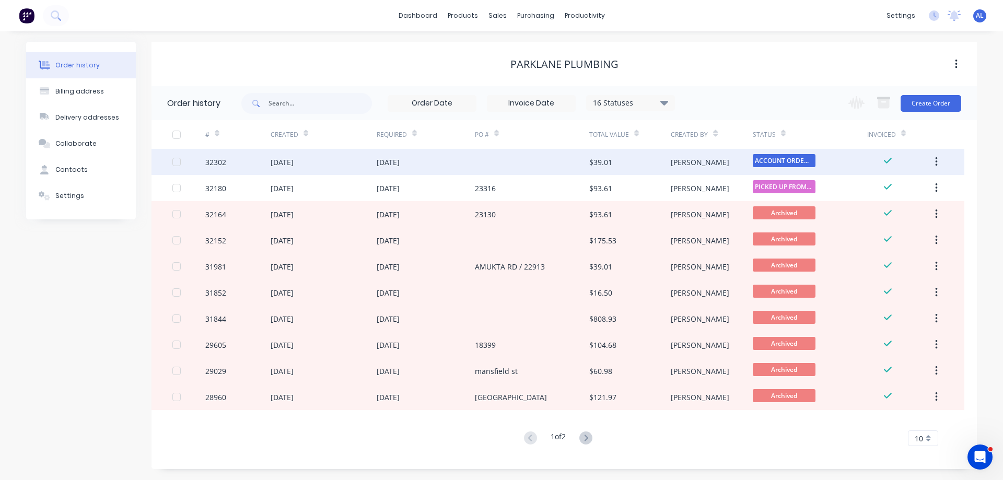
click at [732, 166] on div "[PERSON_NAME]" at bounding box center [711, 162] width 81 height 26
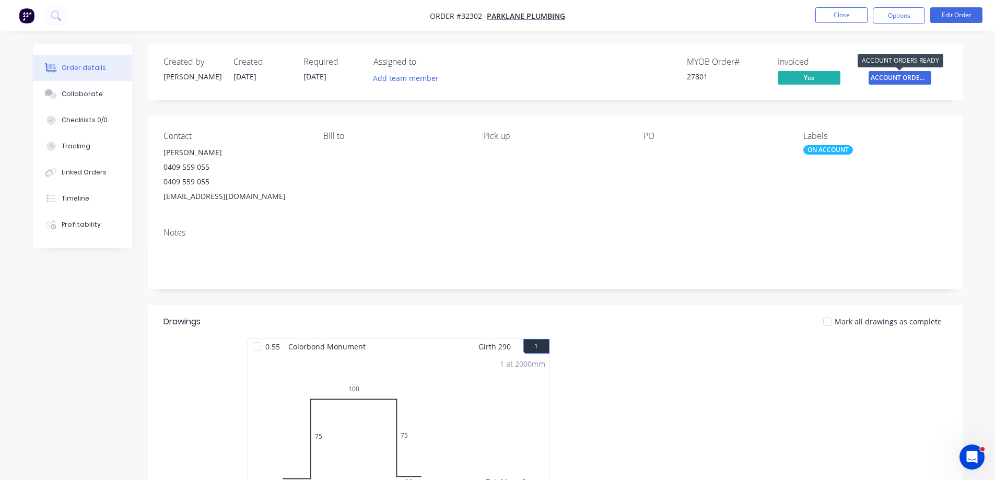
click at [910, 78] on span "ACCOUNT ORDERS ..." at bounding box center [900, 77] width 63 height 13
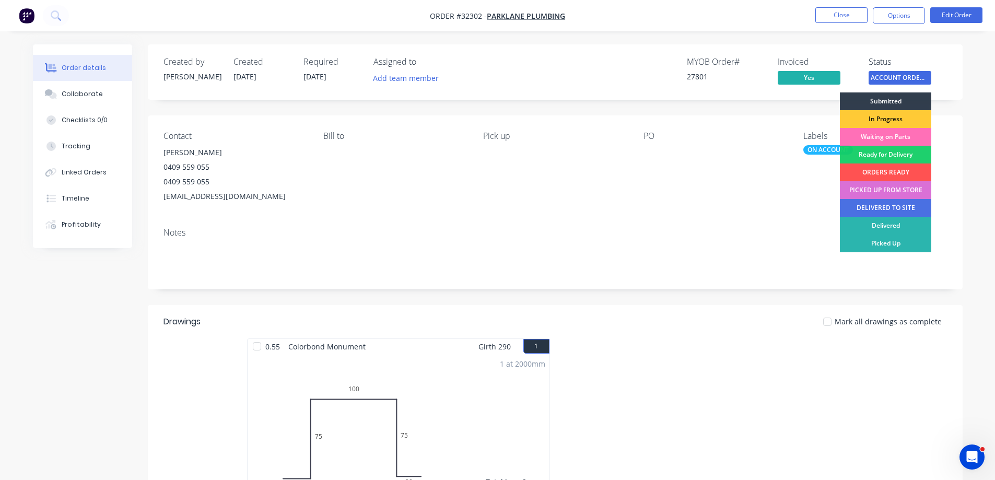
click at [892, 194] on div "PICKED UP FROM STORE" at bounding box center [885, 190] width 91 height 18
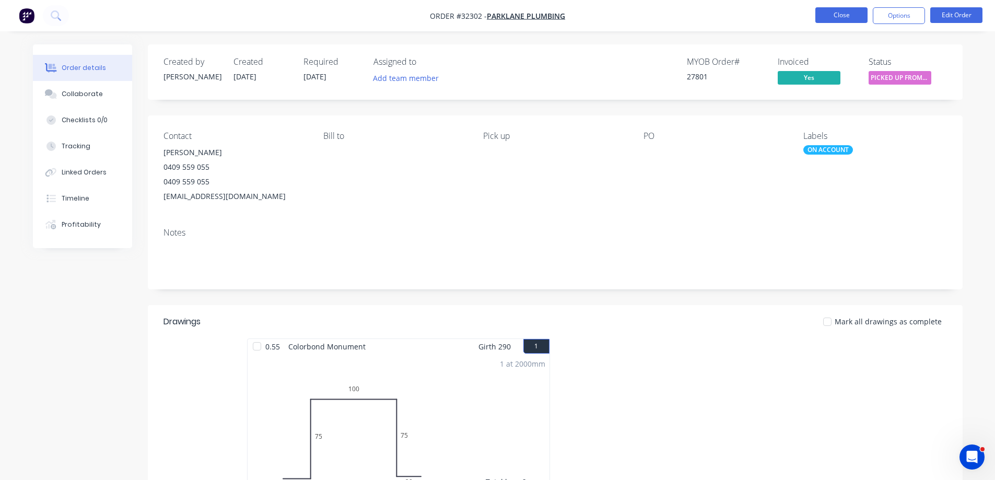
click at [844, 17] on button "Close" at bounding box center [841, 15] width 52 height 16
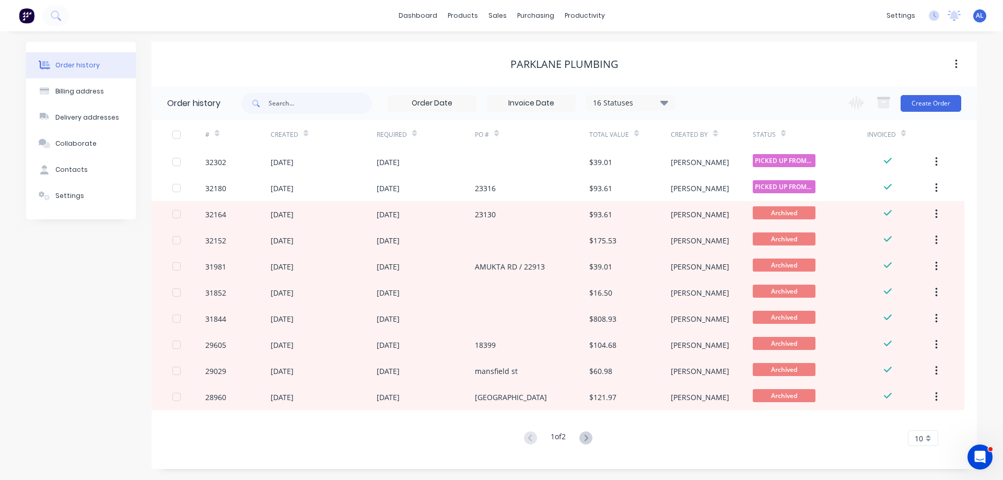
click at [30, 20] on img at bounding box center [27, 16] width 16 height 16
